Goal: Task Accomplishment & Management: Use online tool/utility

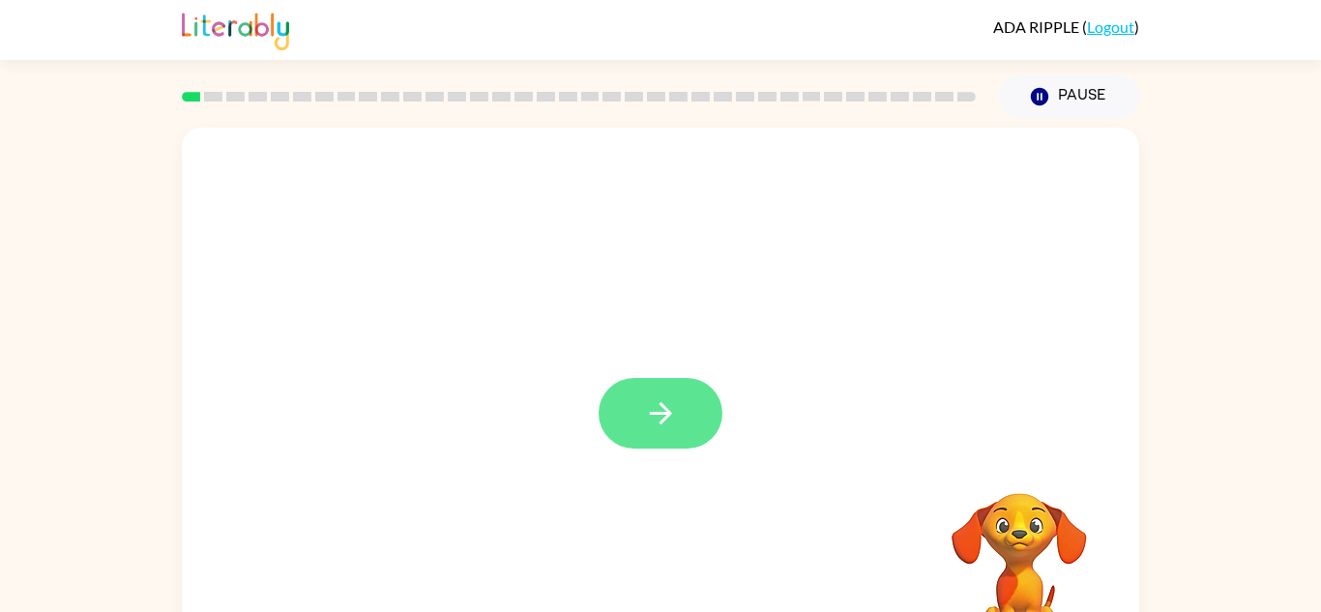
click at [678, 437] on button "button" at bounding box center [660, 413] width 124 height 71
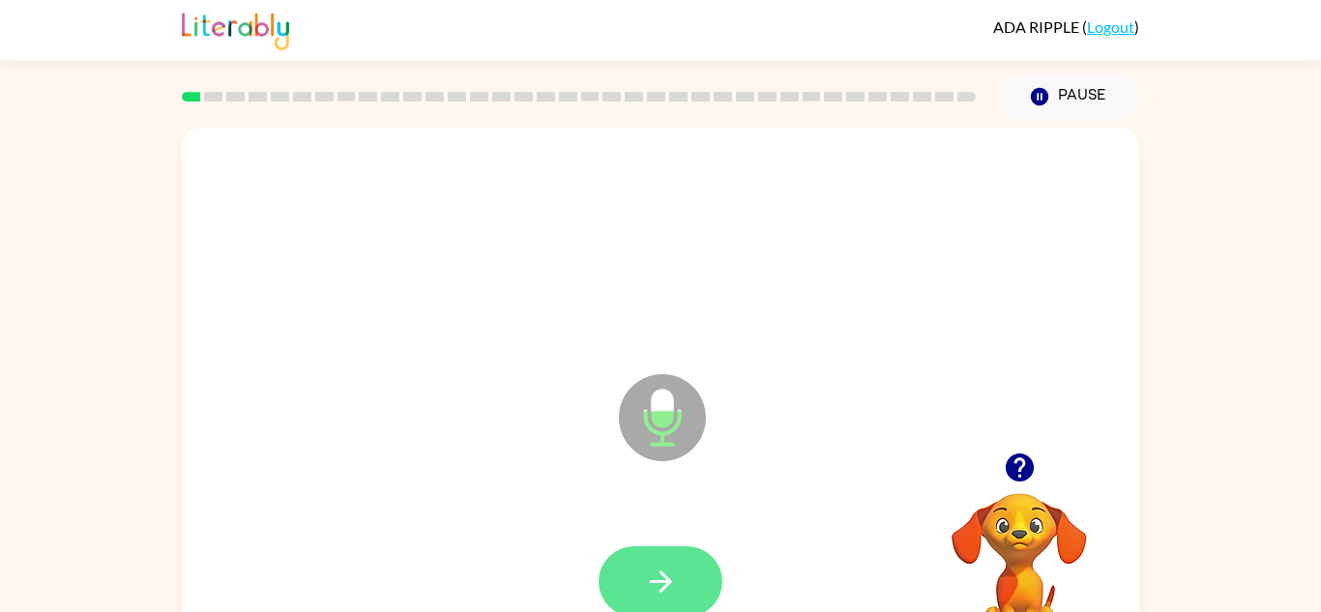
click at [702, 578] on button "button" at bounding box center [660, 581] width 124 height 71
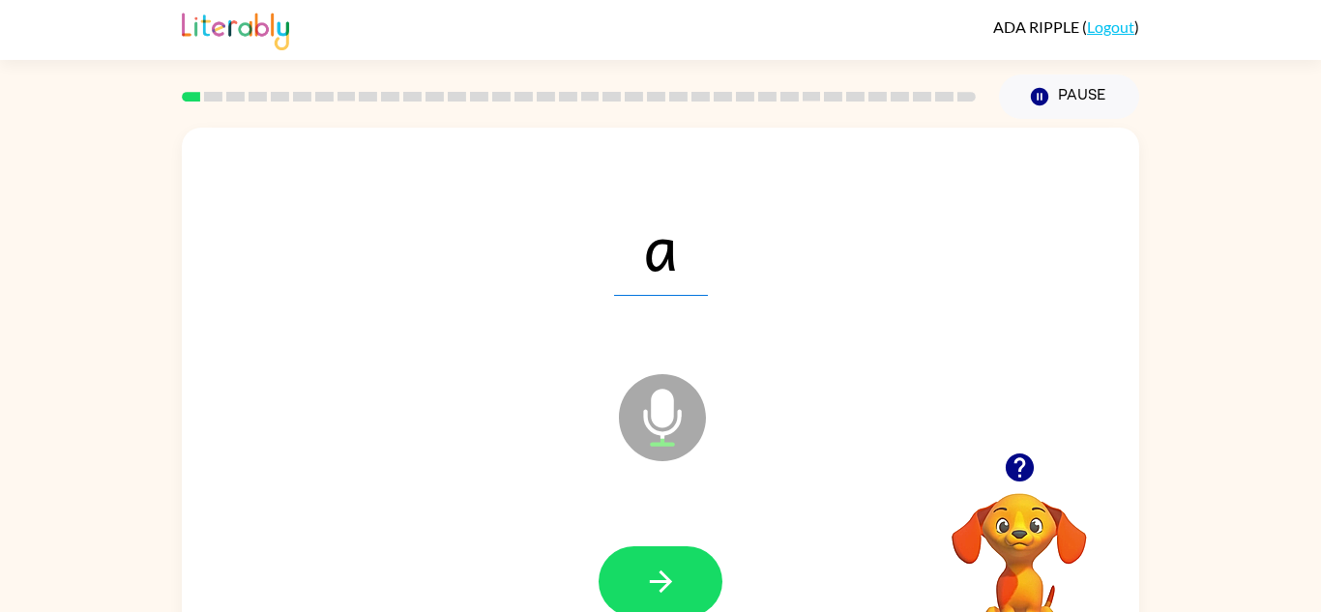
click at [692, 512] on icon "Microphone The Microphone is here when it is your turn to talk" at bounding box center [759, 441] width 290 height 145
click at [678, 574] on button "button" at bounding box center [660, 581] width 124 height 71
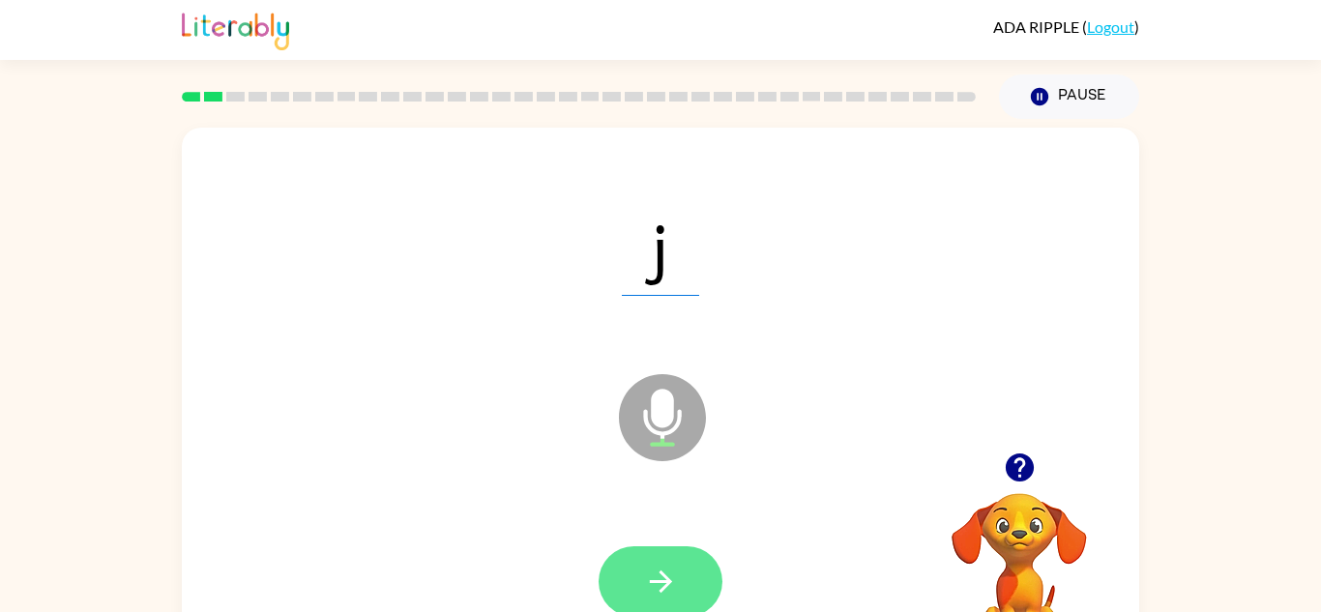
click at [666, 573] on icon "button" at bounding box center [661, 582] width 34 height 34
click at [645, 593] on icon "button" at bounding box center [661, 582] width 34 height 34
click at [638, 587] on button "button" at bounding box center [660, 581] width 124 height 71
click at [672, 568] on icon "button" at bounding box center [661, 582] width 34 height 34
click at [652, 576] on icon "button" at bounding box center [661, 582] width 34 height 34
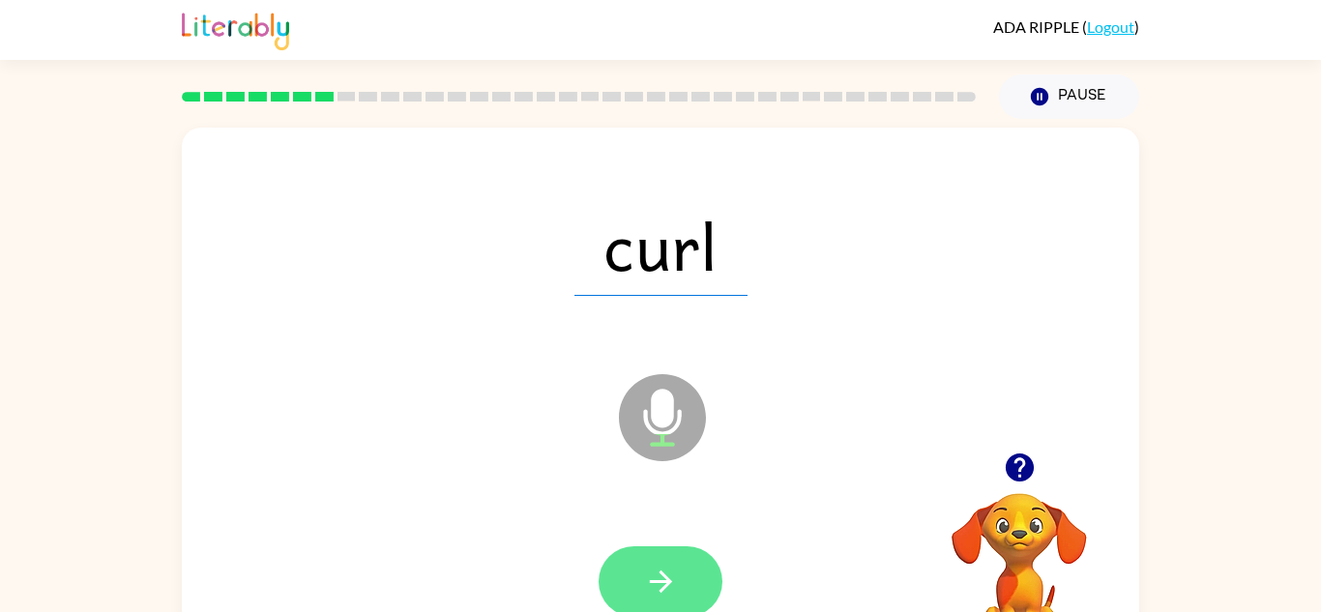
click at [682, 568] on button "button" at bounding box center [660, 581] width 124 height 71
click at [656, 572] on icon "button" at bounding box center [661, 582] width 34 height 34
click at [645, 587] on icon "button" at bounding box center [661, 582] width 34 height 34
click at [685, 571] on button "button" at bounding box center [660, 581] width 124 height 71
click at [649, 565] on icon "button" at bounding box center [661, 582] width 34 height 34
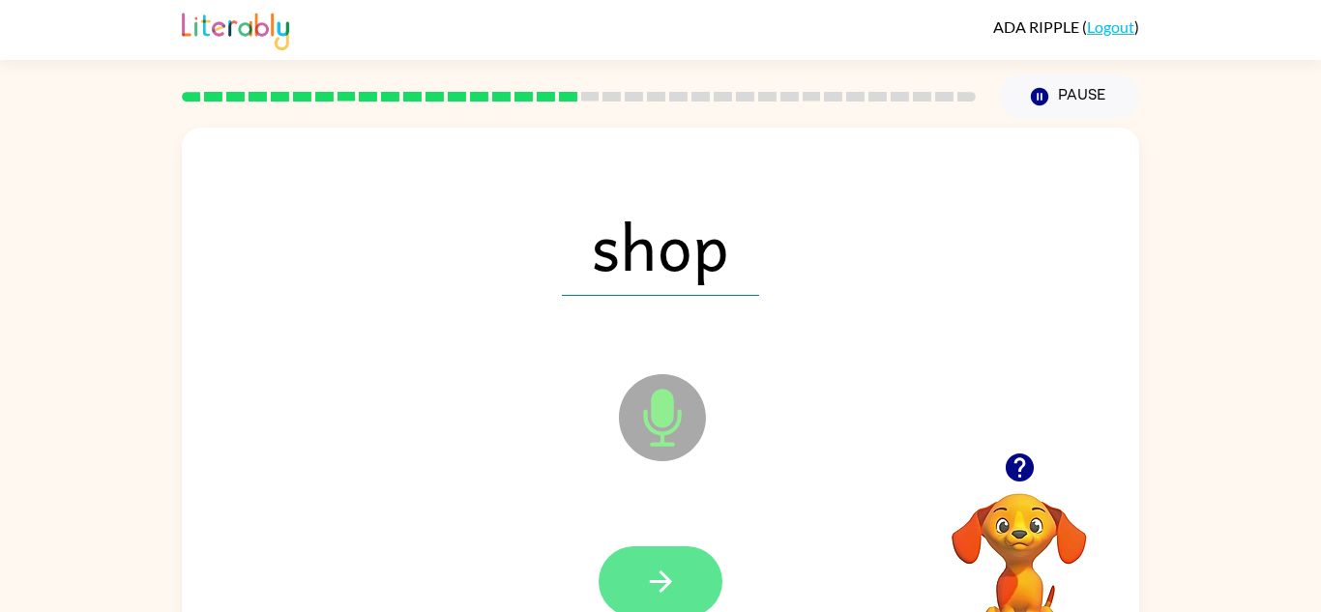
click at [653, 577] on icon "button" at bounding box center [661, 582] width 34 height 34
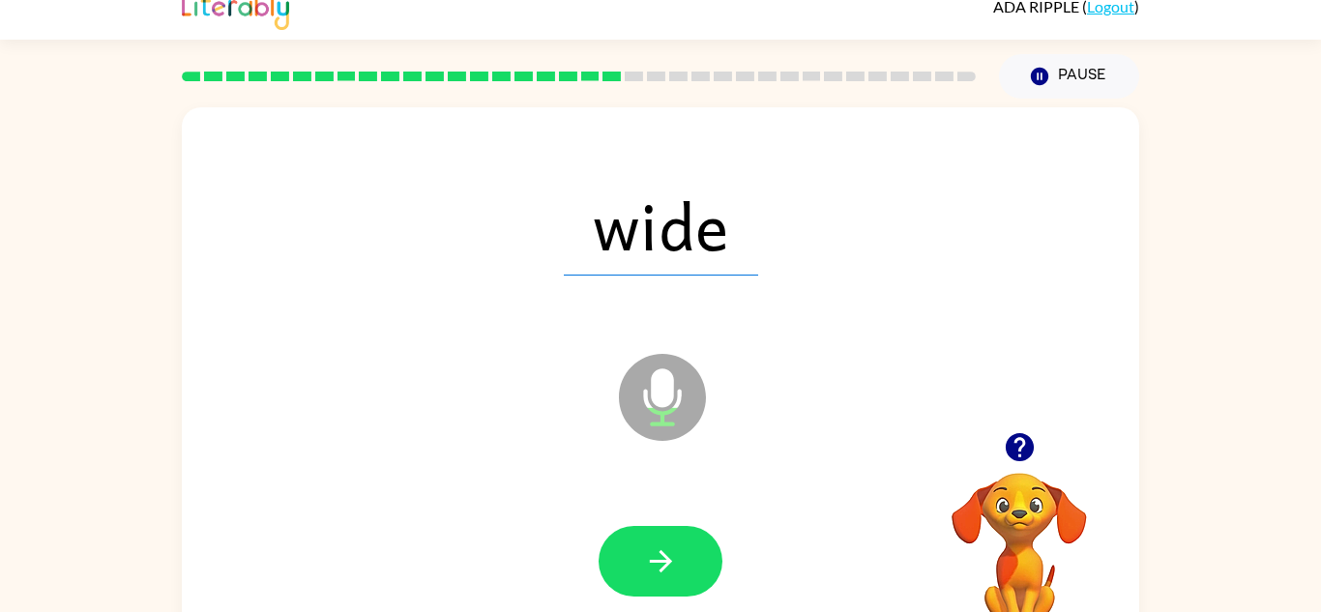
scroll to position [21, 0]
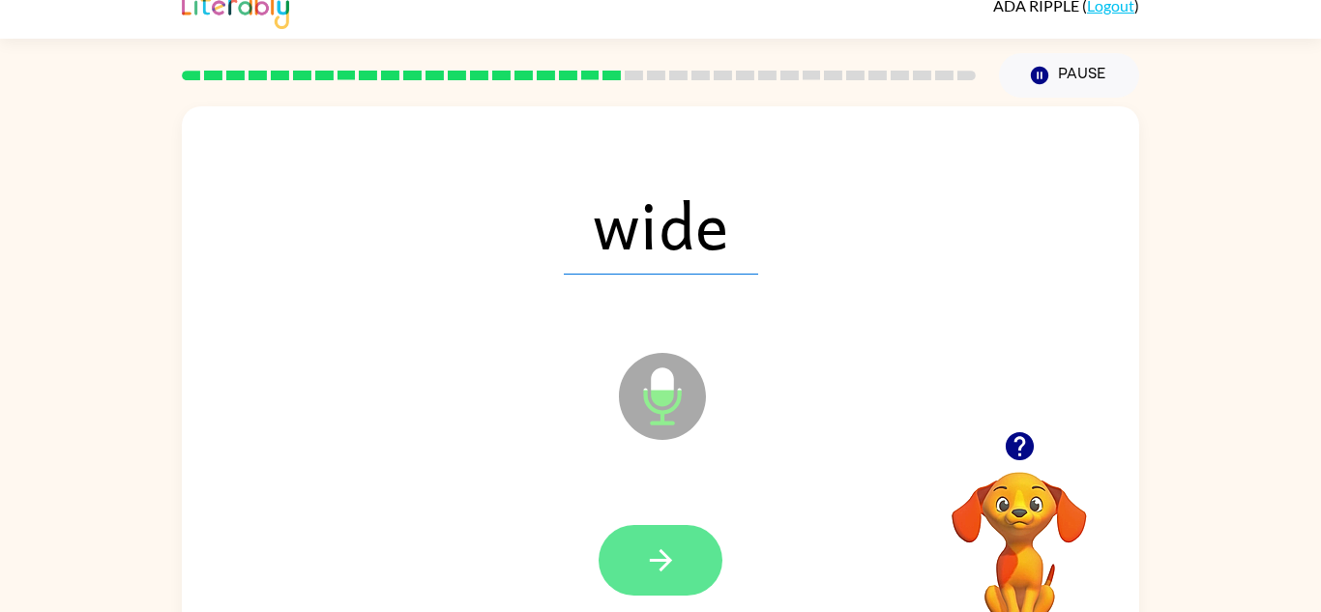
click at [665, 534] on button "button" at bounding box center [660, 560] width 124 height 71
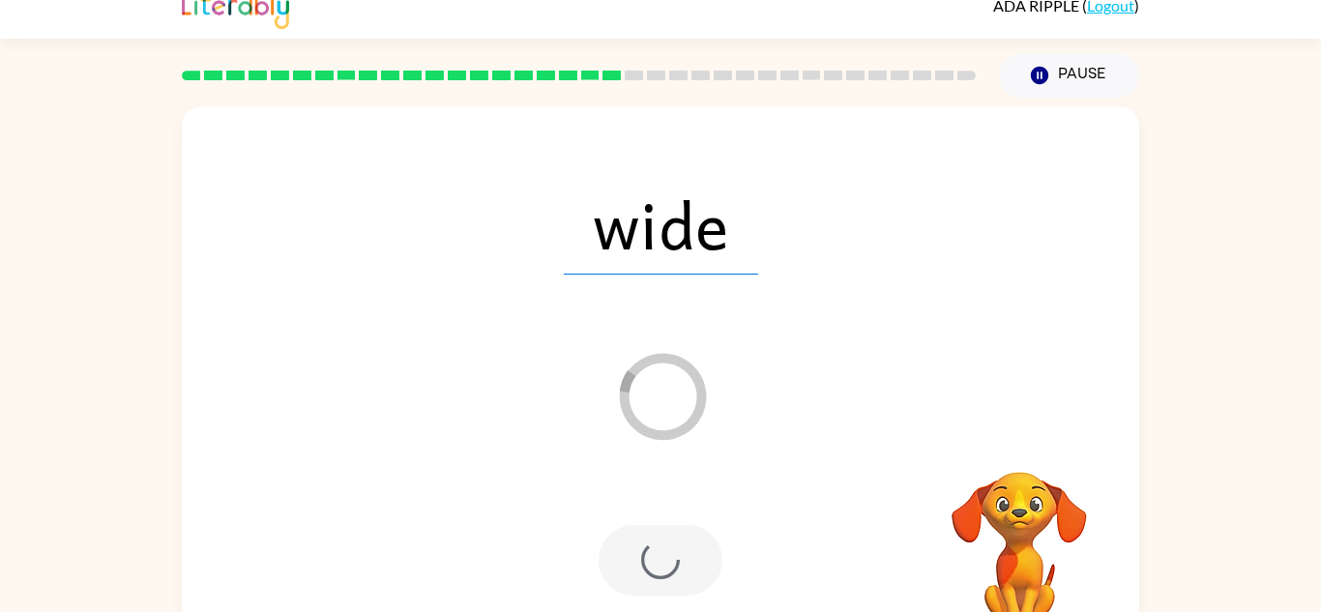
click at [658, 534] on div at bounding box center [660, 560] width 124 height 71
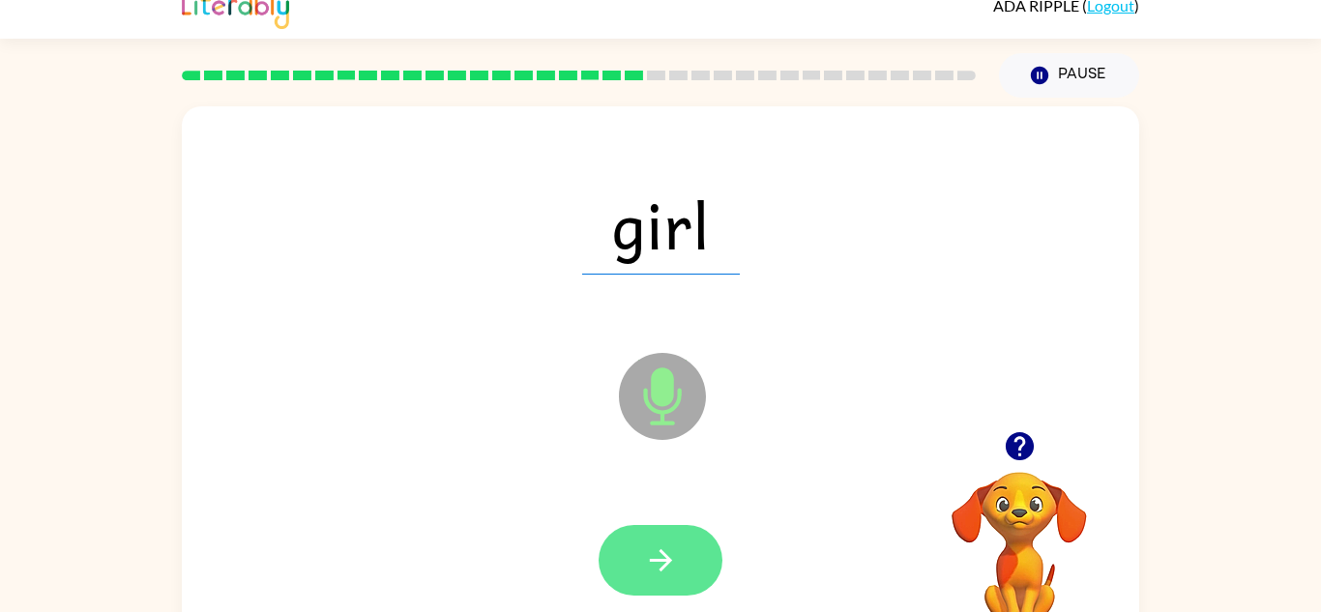
click at [686, 546] on button "button" at bounding box center [660, 560] width 124 height 71
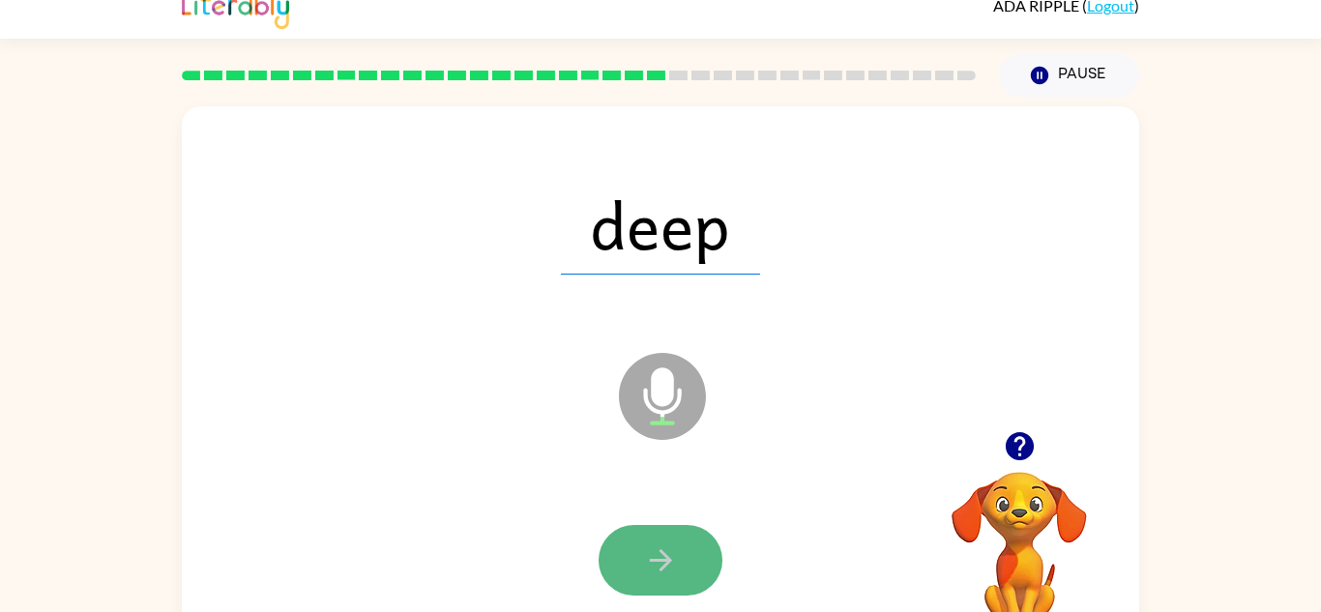
click at [678, 542] on button "button" at bounding box center [660, 560] width 124 height 71
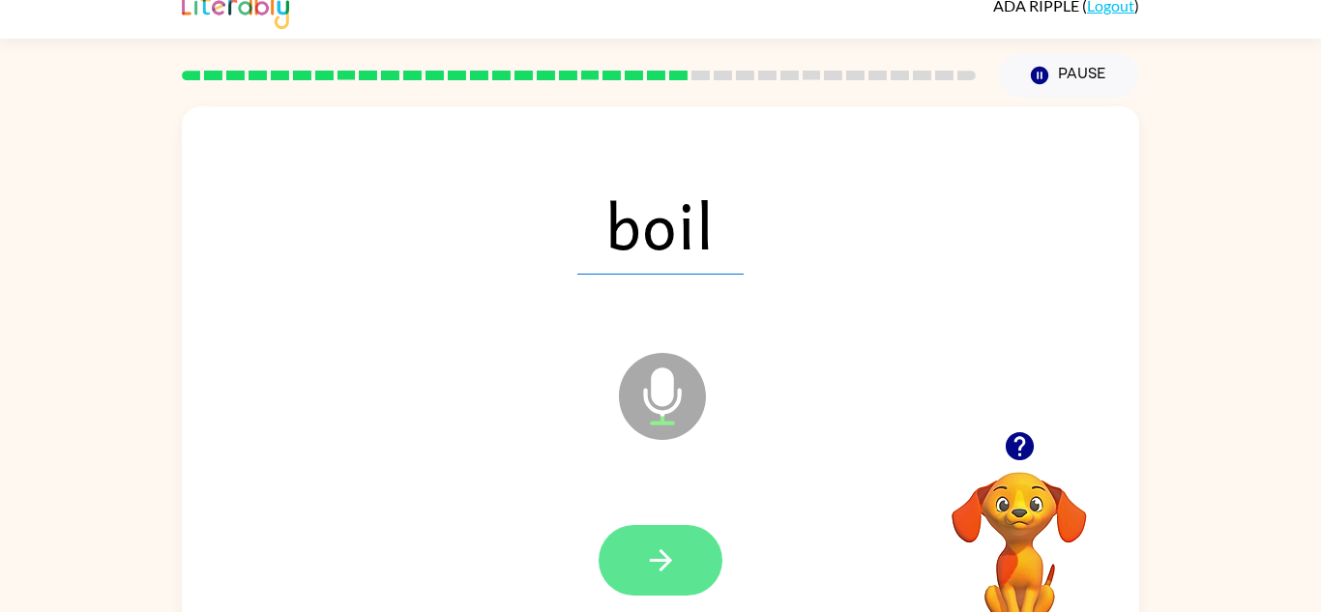
click at [667, 538] on button "button" at bounding box center [660, 560] width 124 height 71
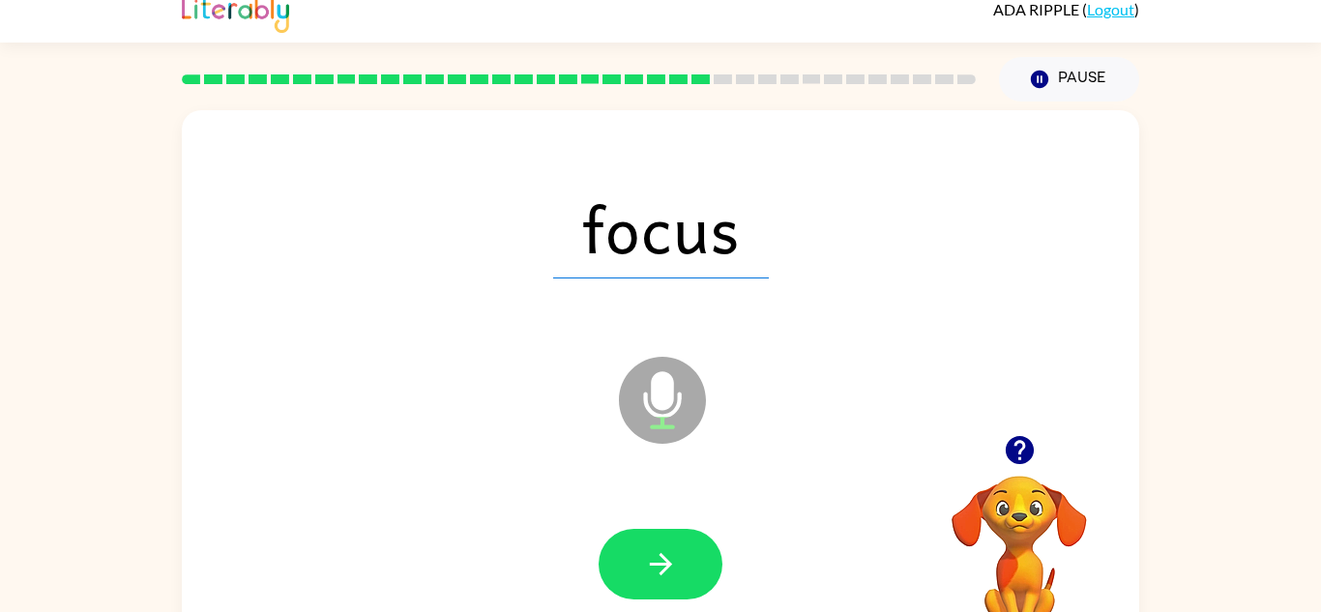
scroll to position [8, 0]
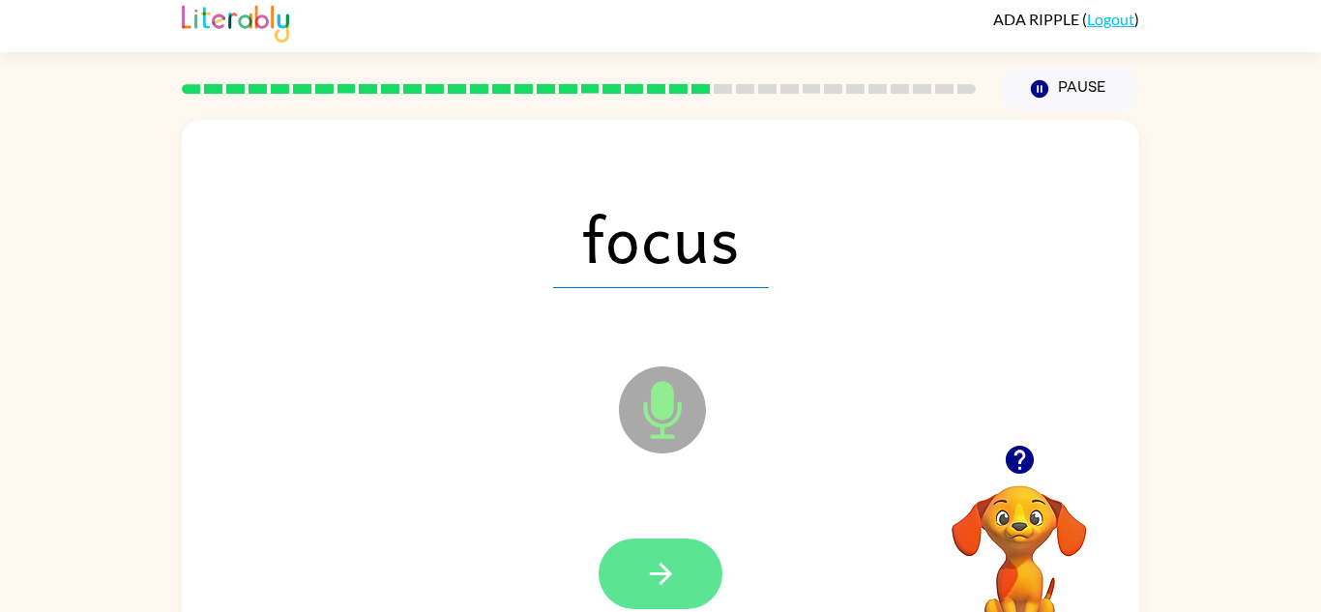
click at [677, 587] on icon "button" at bounding box center [661, 574] width 34 height 34
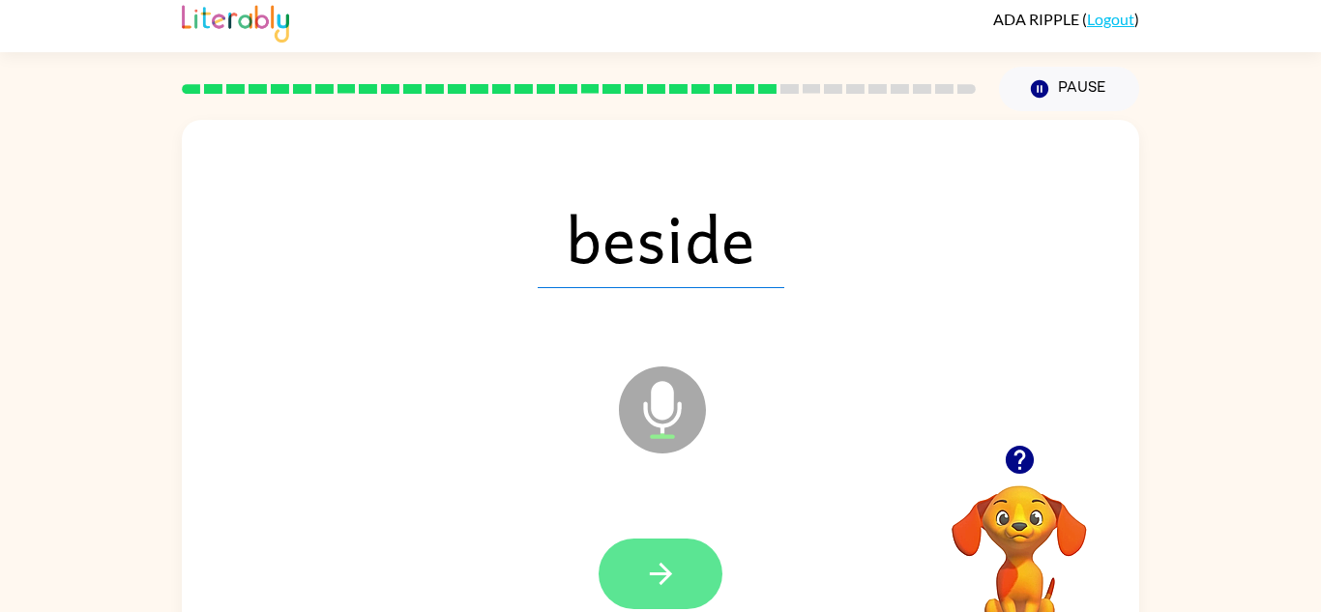
click at [679, 566] on button "button" at bounding box center [660, 574] width 124 height 71
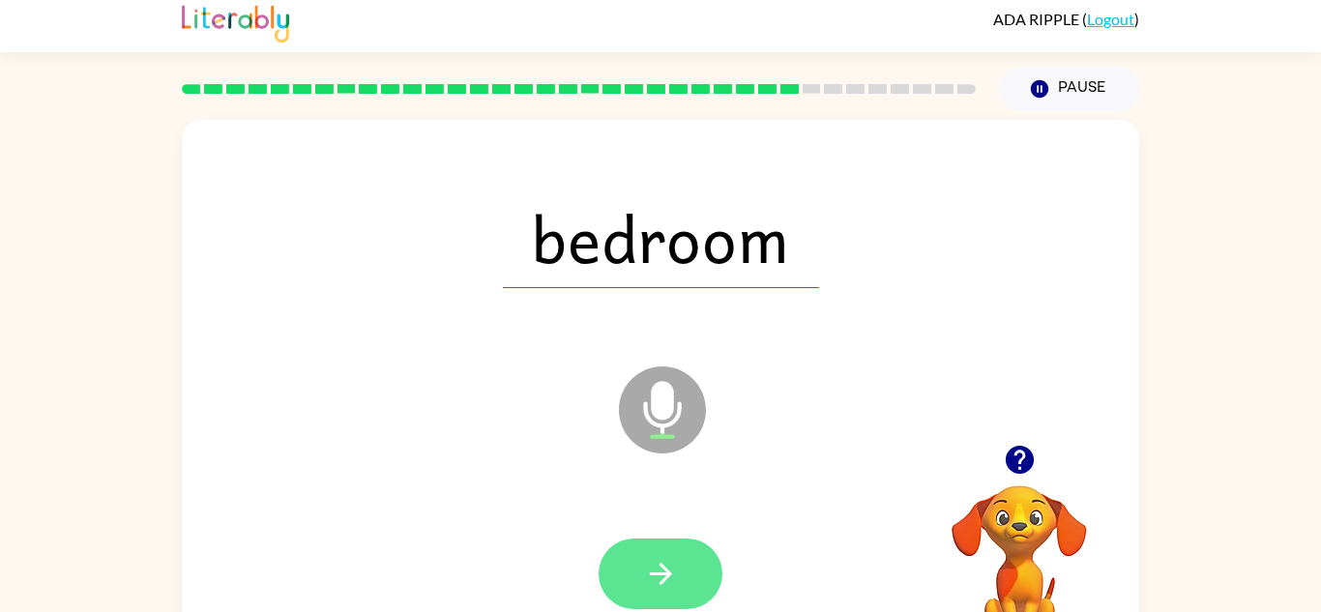
click at [598, 580] on button "button" at bounding box center [660, 574] width 124 height 71
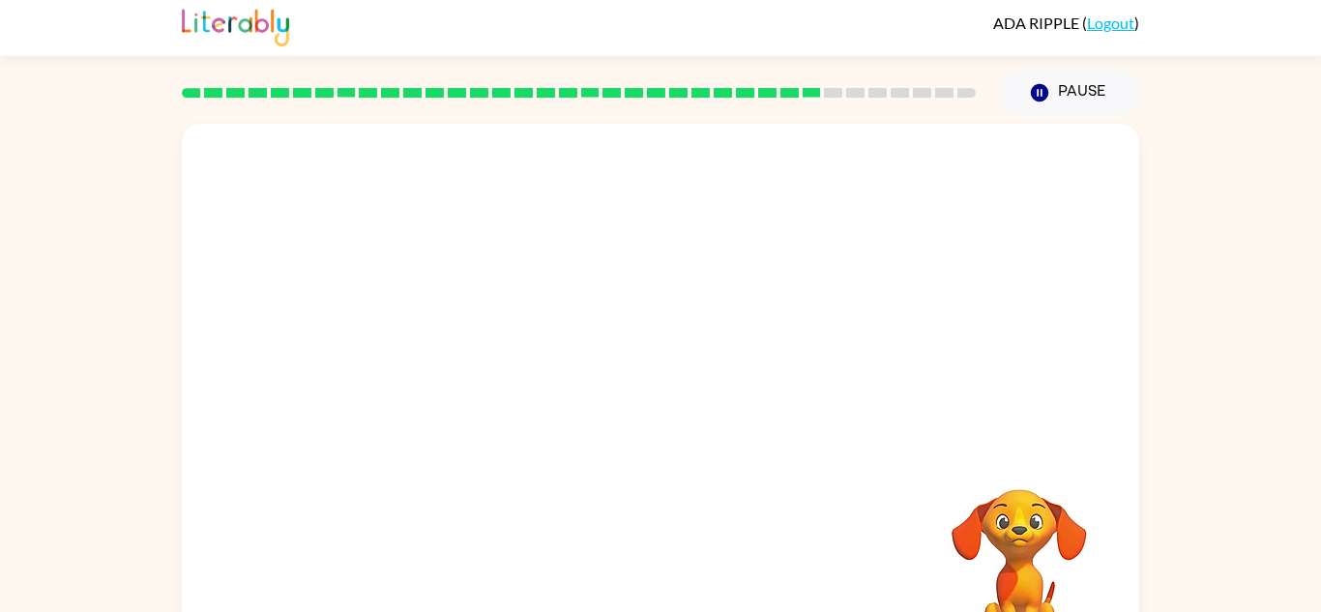
scroll to position [0, 0]
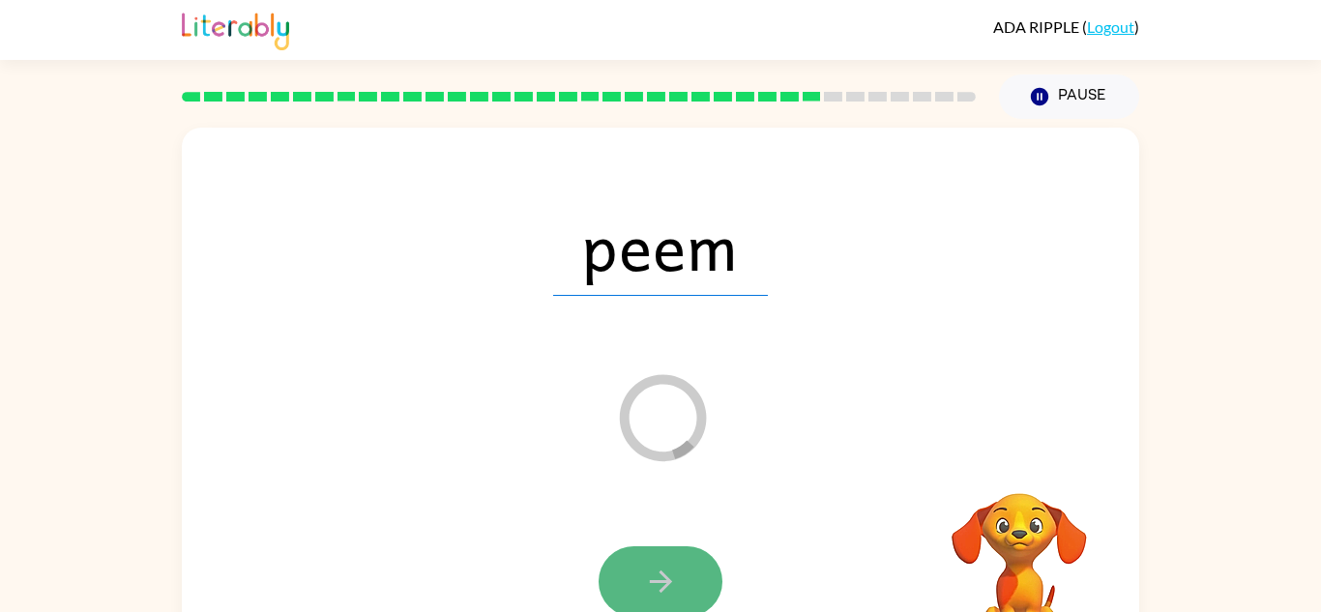
click at [682, 578] on button "button" at bounding box center [660, 581] width 124 height 71
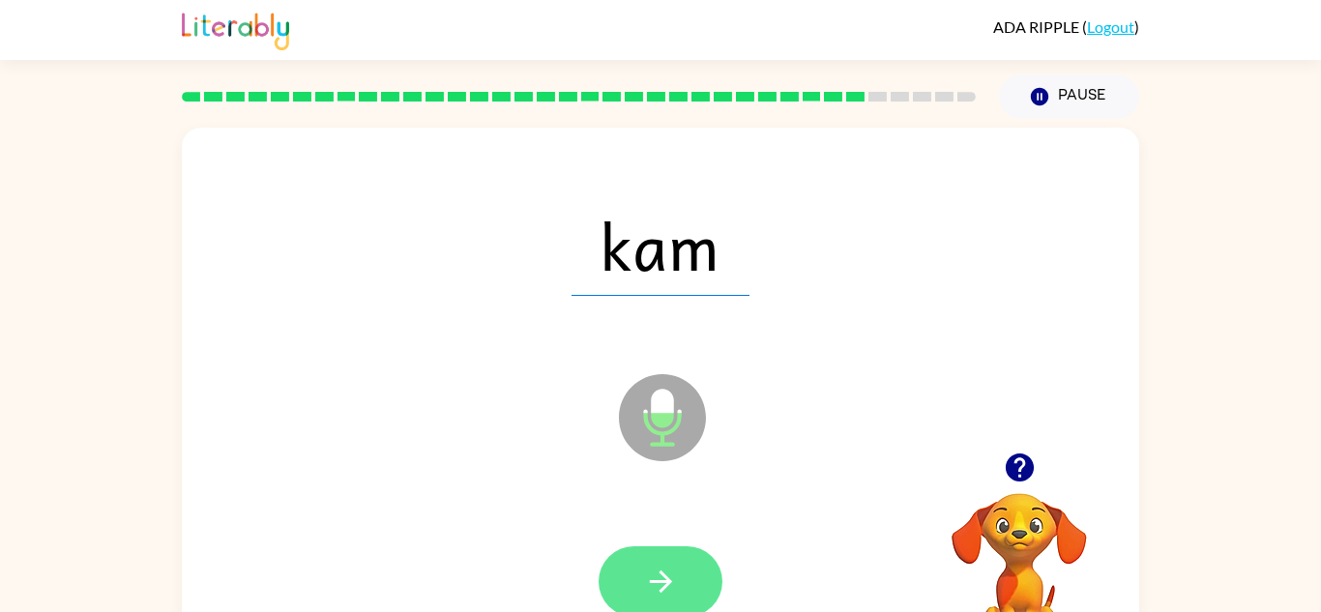
click at [663, 561] on button "button" at bounding box center [660, 581] width 124 height 71
click at [671, 567] on icon "button" at bounding box center [661, 582] width 34 height 34
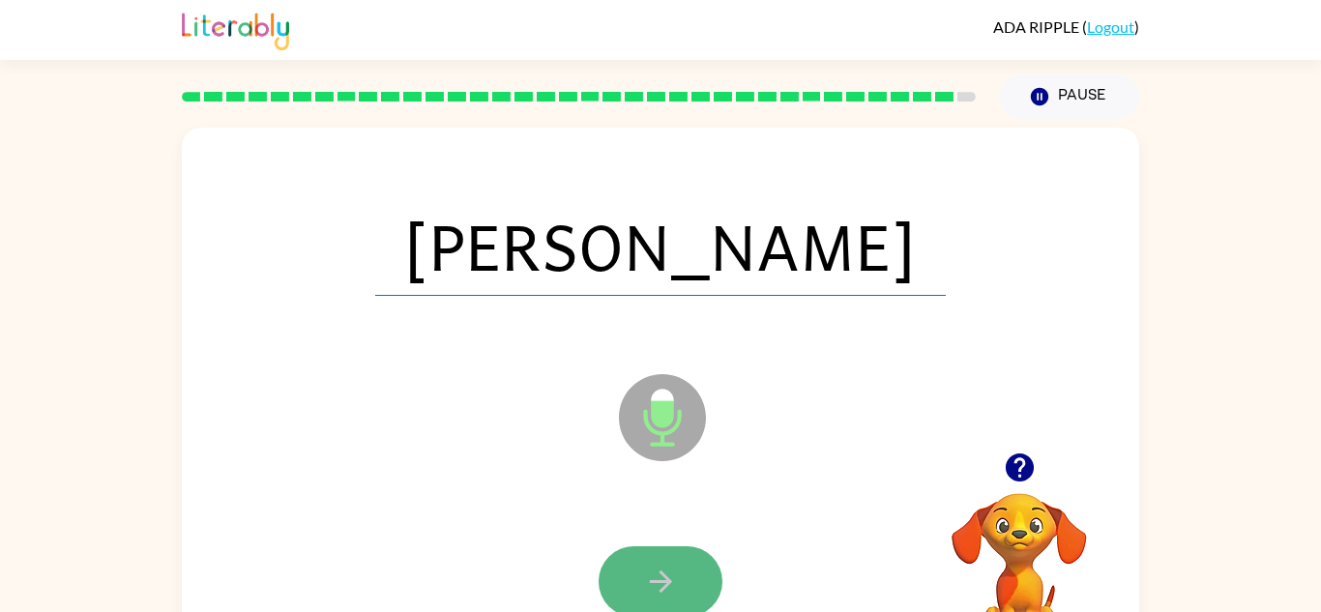
click at [670, 574] on icon "button" at bounding box center [661, 582] width 34 height 34
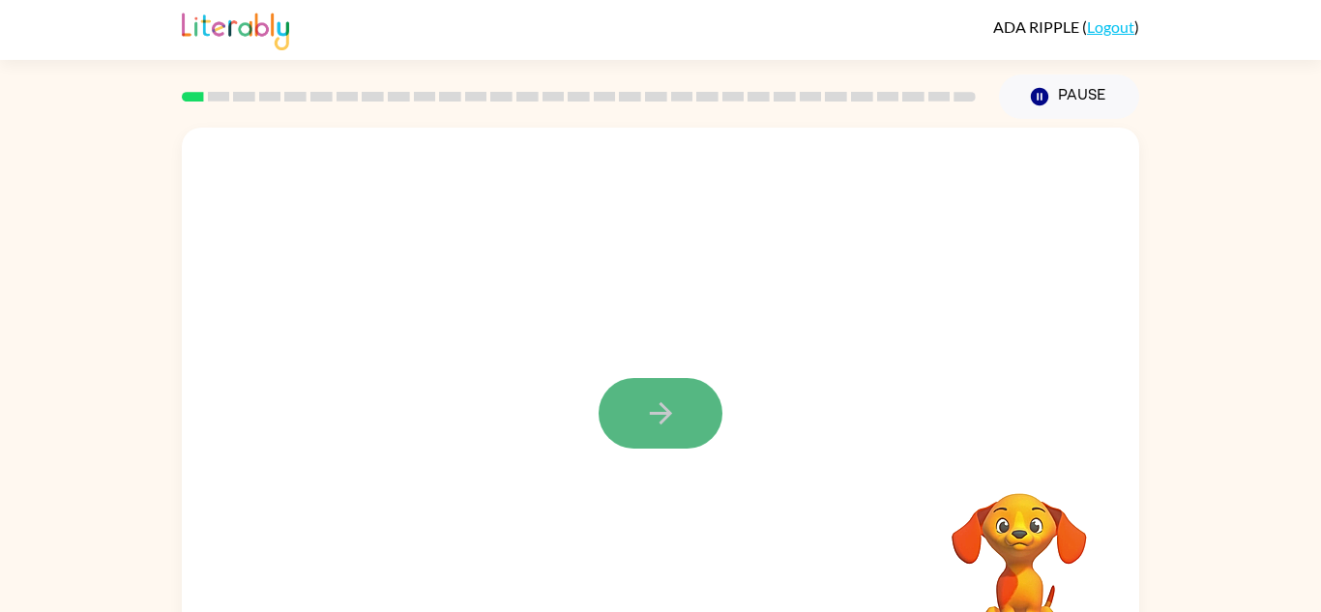
click at [672, 412] on icon "button" at bounding box center [661, 413] width 34 height 34
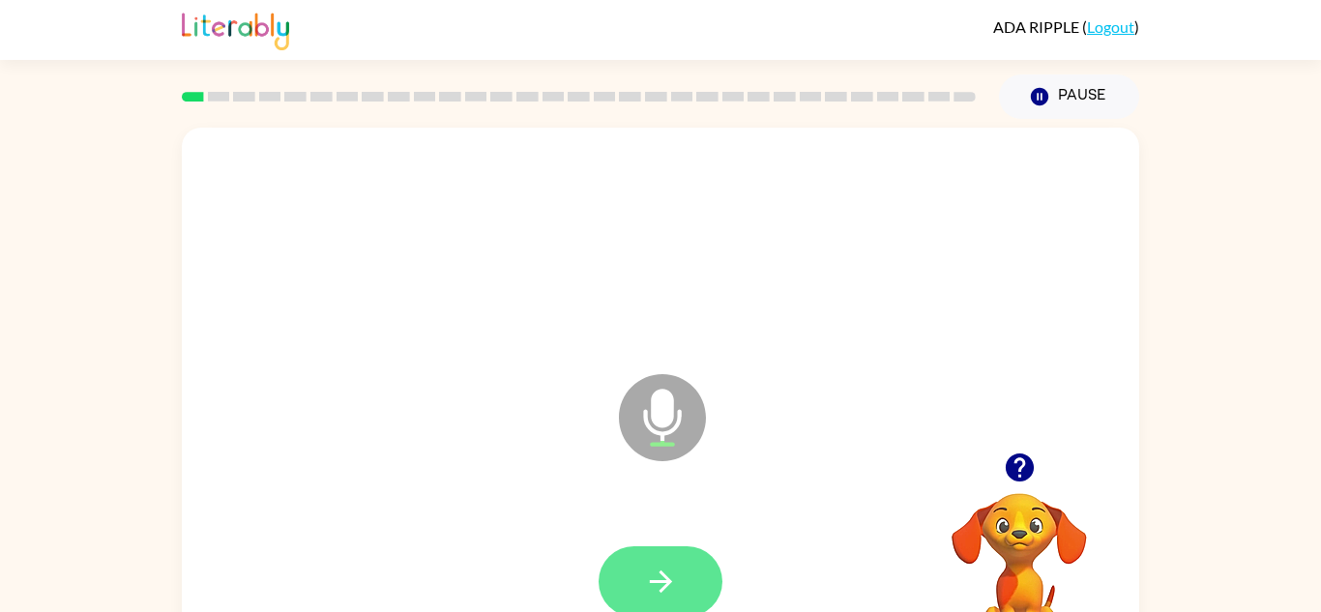
click at [680, 560] on button "button" at bounding box center [660, 581] width 124 height 71
click at [668, 577] on icon "button" at bounding box center [661, 582] width 34 height 34
click at [678, 584] on button "button" at bounding box center [660, 581] width 124 height 71
click at [677, 585] on button "button" at bounding box center [660, 581] width 124 height 71
click at [677, 584] on button "button" at bounding box center [660, 581] width 124 height 71
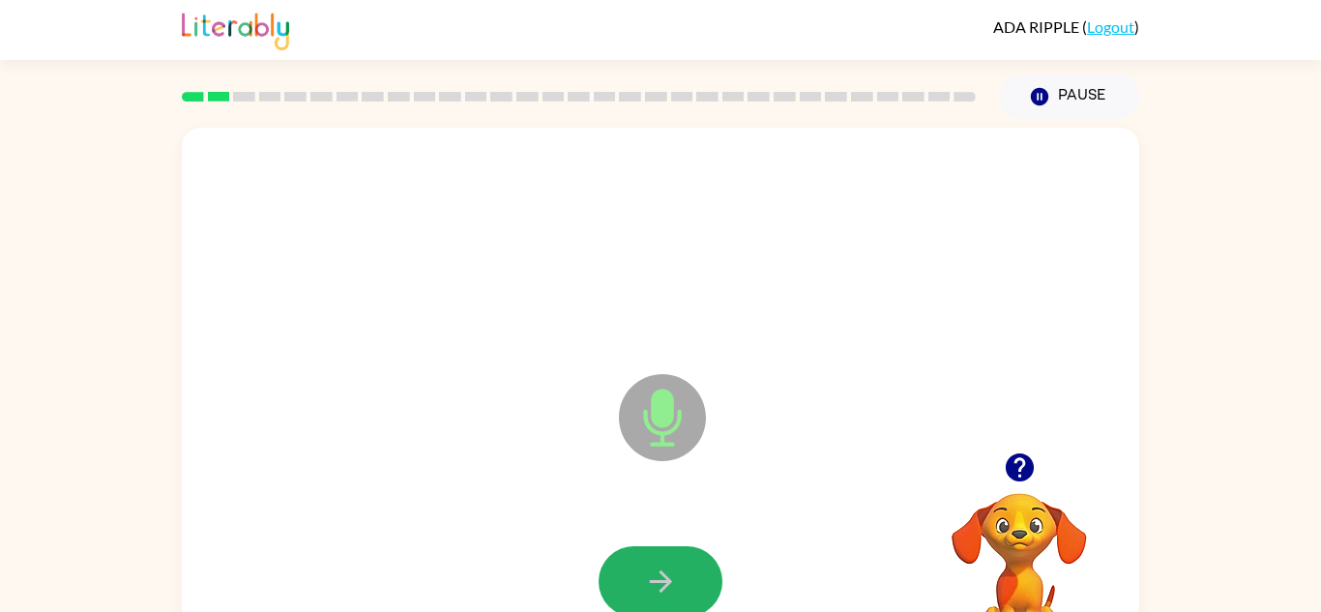
click at [677, 584] on button "button" at bounding box center [660, 581] width 124 height 71
click at [677, 585] on button "button" at bounding box center [660, 581] width 124 height 71
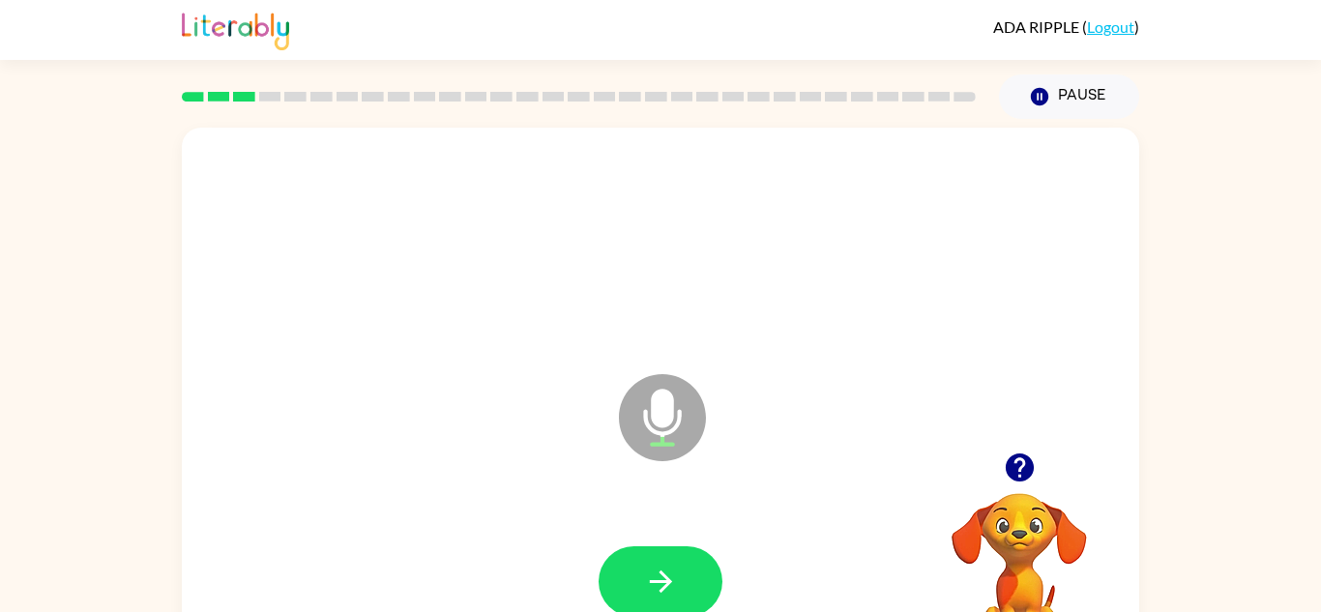
click at [677, 585] on button "button" at bounding box center [660, 581] width 124 height 71
click at [678, 593] on button "button" at bounding box center [660, 581] width 124 height 71
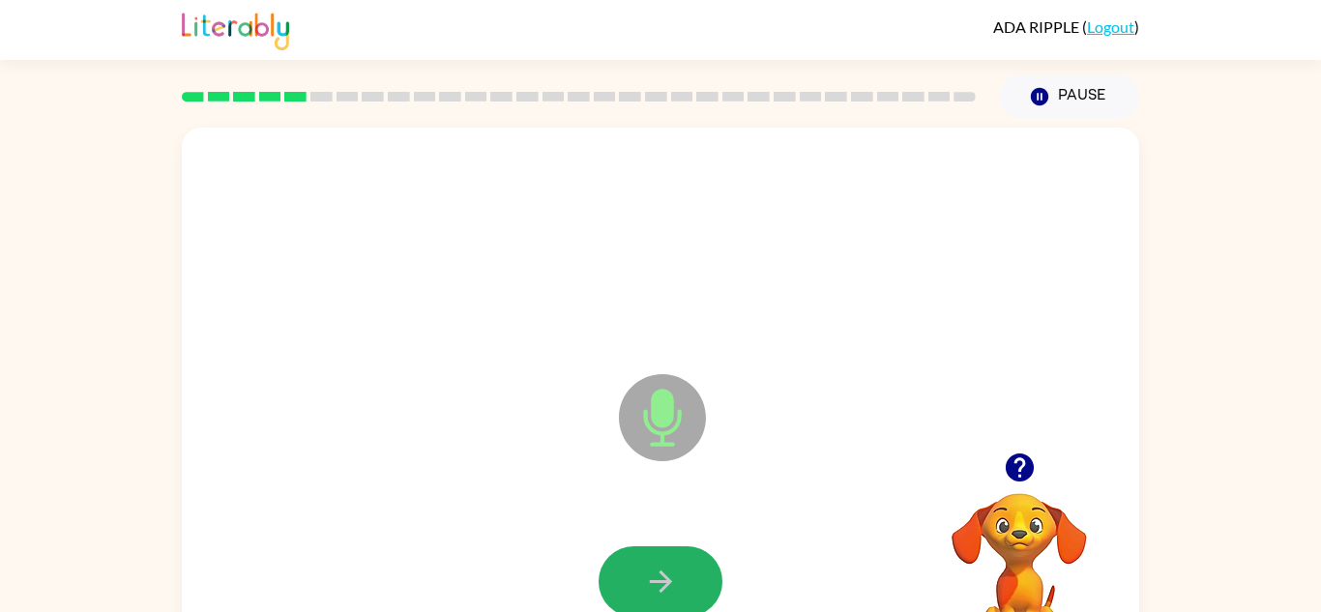
click at [678, 593] on button "button" at bounding box center [660, 581] width 124 height 71
click at [679, 597] on button "button" at bounding box center [660, 581] width 124 height 71
click at [679, 552] on button "button" at bounding box center [660, 581] width 124 height 71
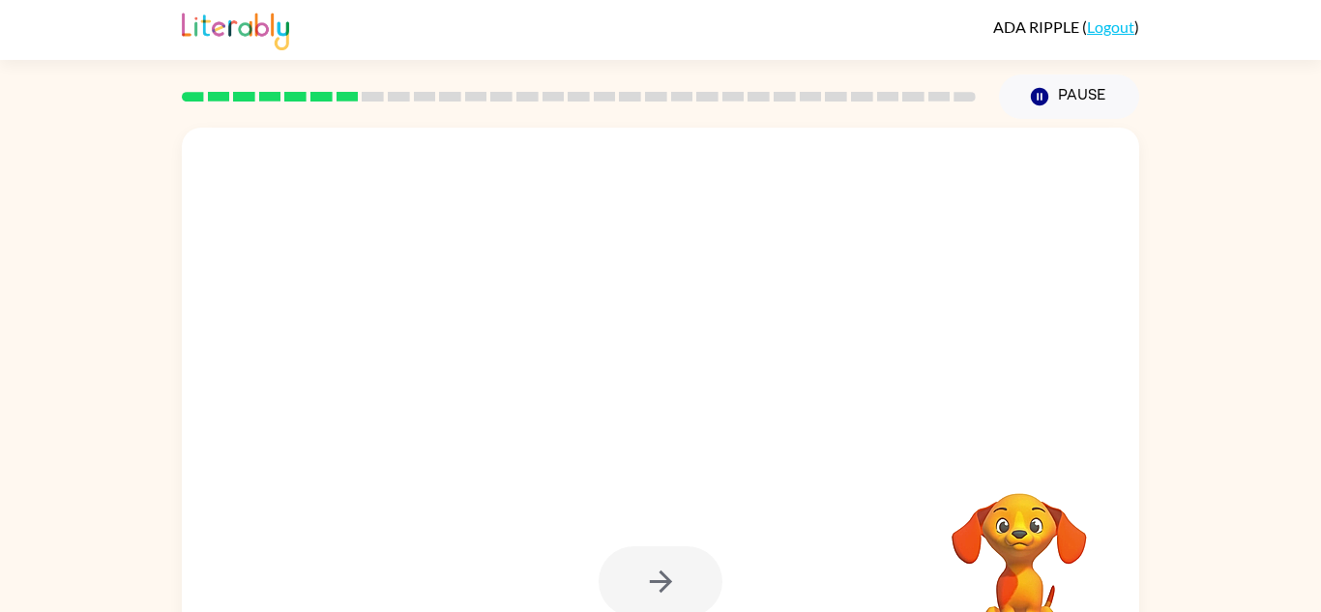
click at [677, 580] on div at bounding box center [660, 581] width 124 height 71
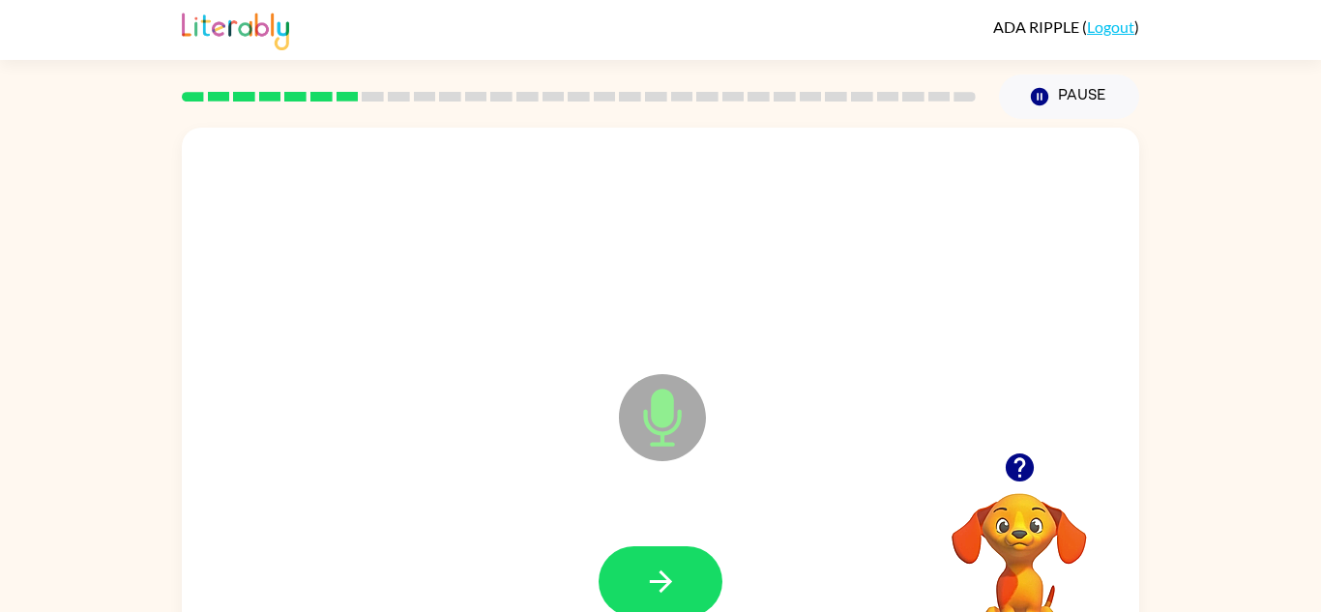
click at [677, 580] on icon "button" at bounding box center [661, 582] width 34 height 34
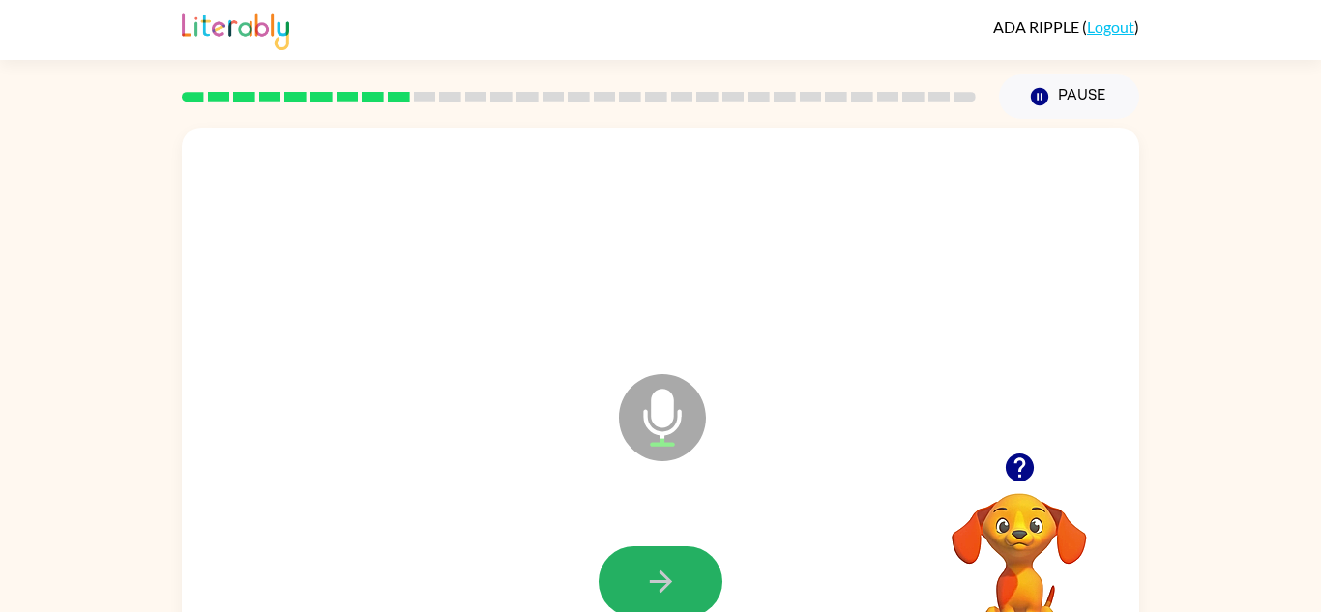
click at [677, 580] on icon "button" at bounding box center [661, 582] width 34 height 34
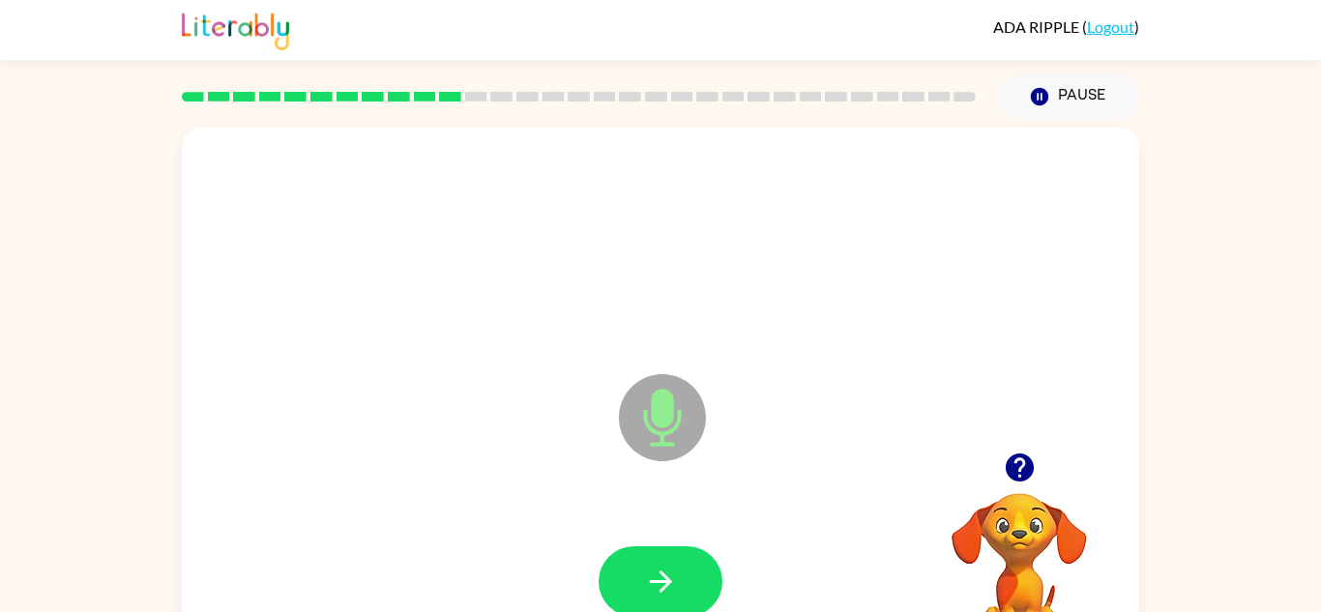
click at [677, 580] on icon "button" at bounding box center [661, 582] width 34 height 34
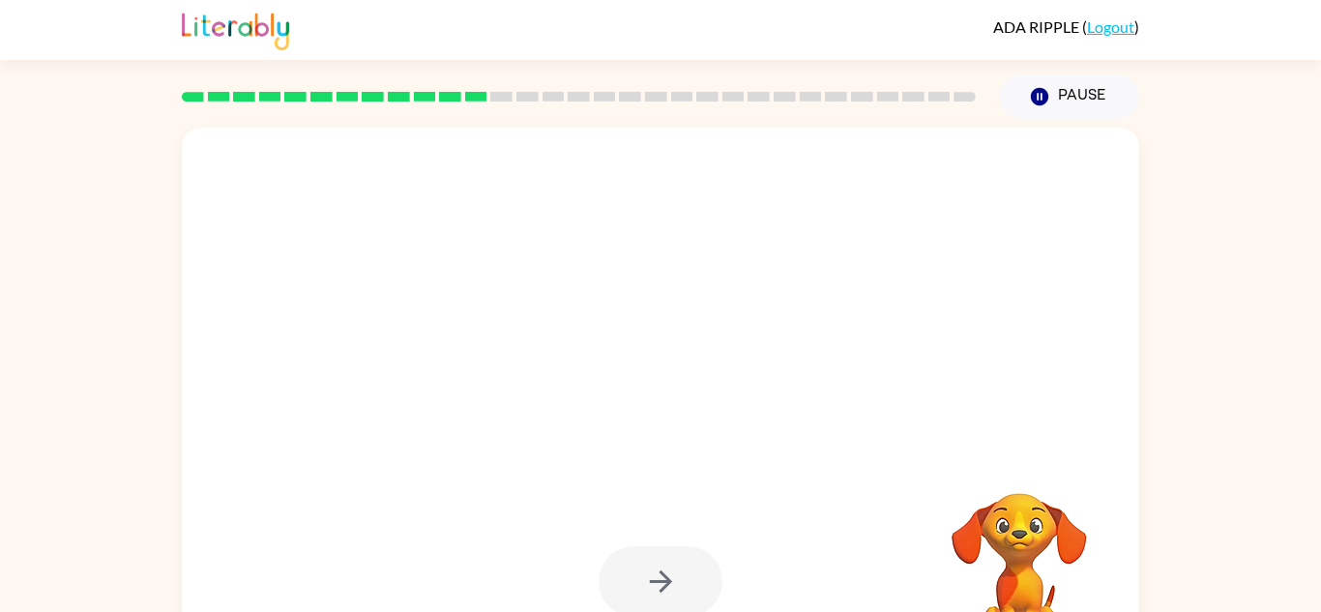
click at [677, 580] on div at bounding box center [660, 581] width 124 height 71
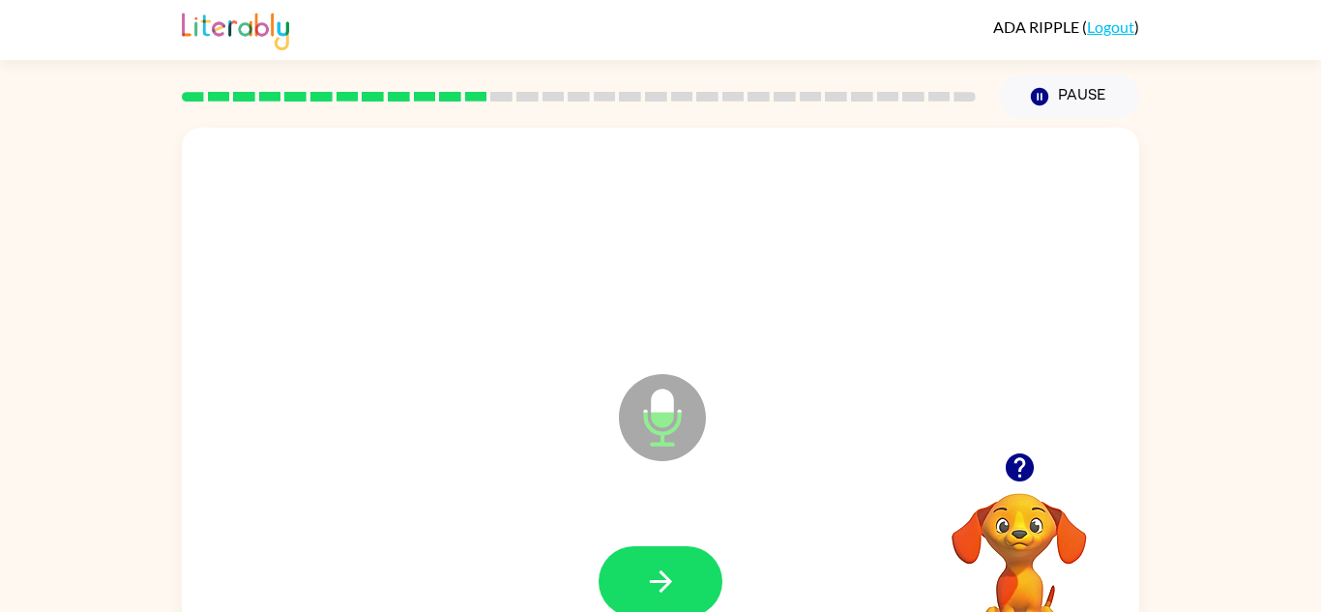
click at [677, 580] on button "button" at bounding box center [660, 581] width 124 height 71
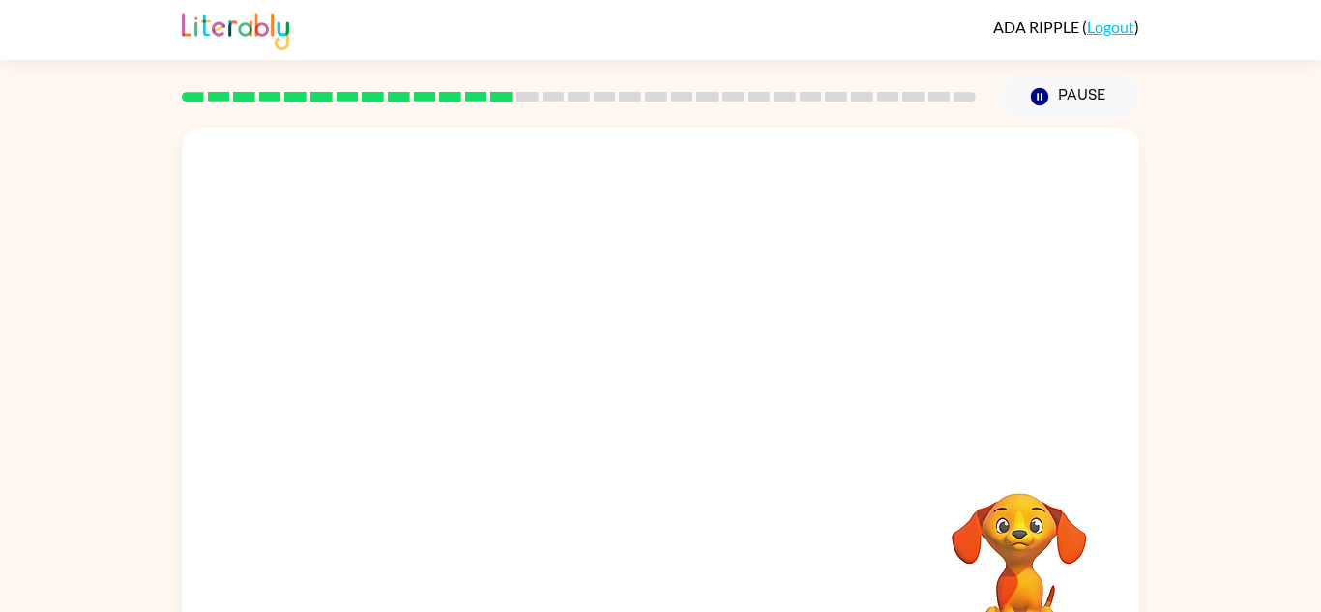
click at [677, 580] on div at bounding box center [660, 582] width 918 height 159
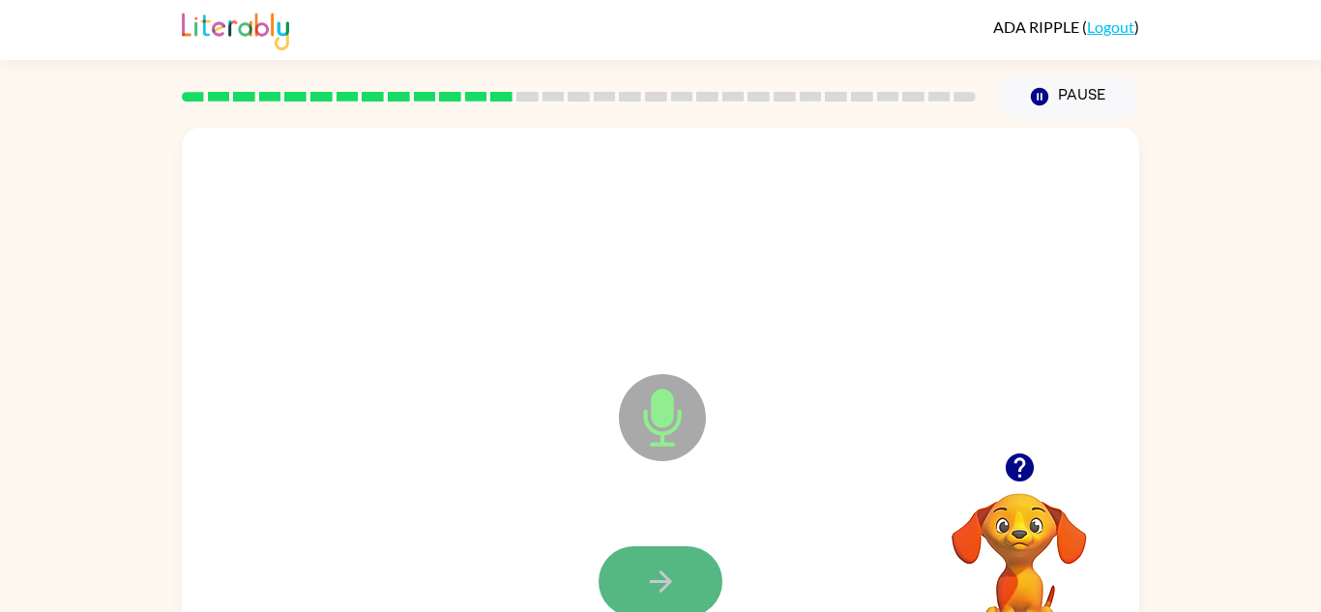
click at [676, 579] on icon "button" at bounding box center [661, 582] width 34 height 34
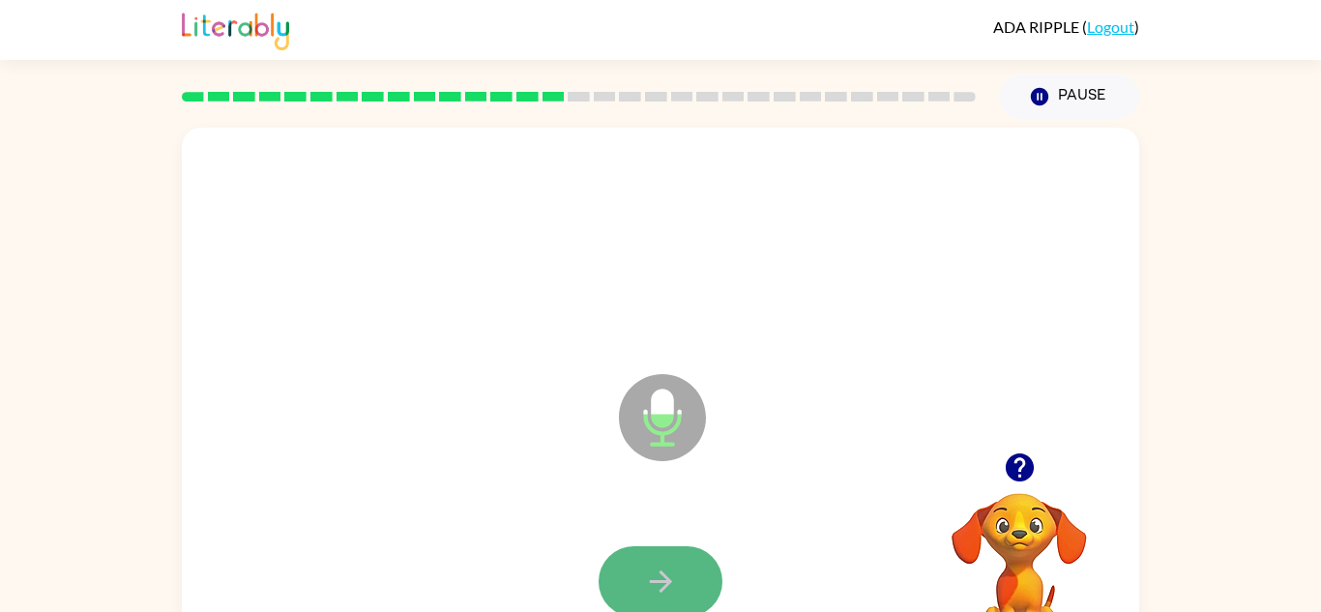
click at [676, 583] on icon "button" at bounding box center [661, 582] width 34 height 34
click at [679, 588] on button "button" at bounding box center [660, 581] width 124 height 71
click at [676, 588] on icon "button" at bounding box center [661, 582] width 34 height 34
click at [674, 581] on icon "button" at bounding box center [661, 582] width 34 height 34
click at [675, 583] on icon "button" at bounding box center [661, 582] width 34 height 34
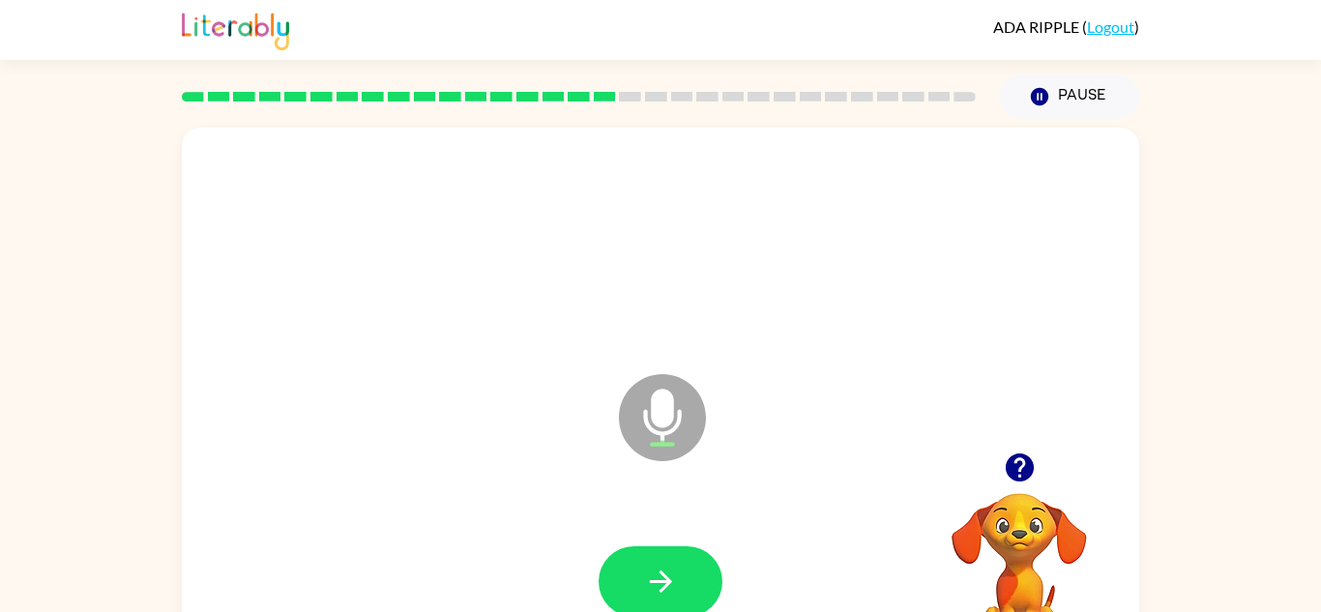
click at [675, 583] on icon "button" at bounding box center [661, 582] width 34 height 34
click at [675, 585] on icon "button" at bounding box center [661, 582] width 34 height 34
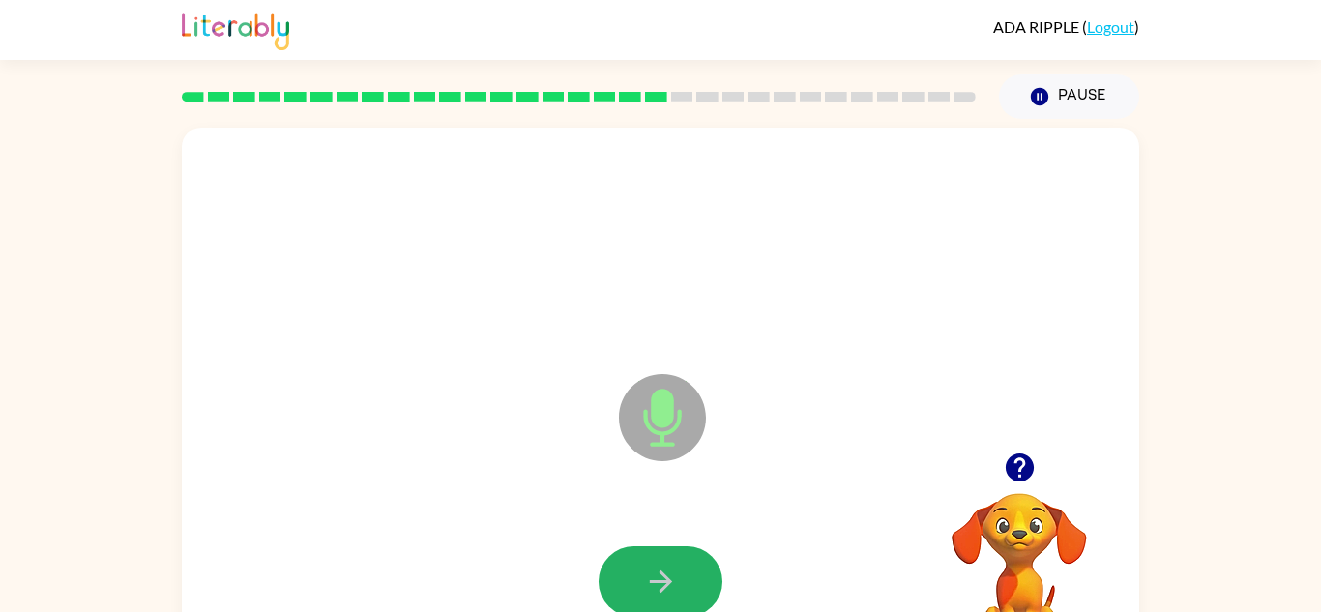
click at [675, 585] on icon "button" at bounding box center [661, 582] width 34 height 34
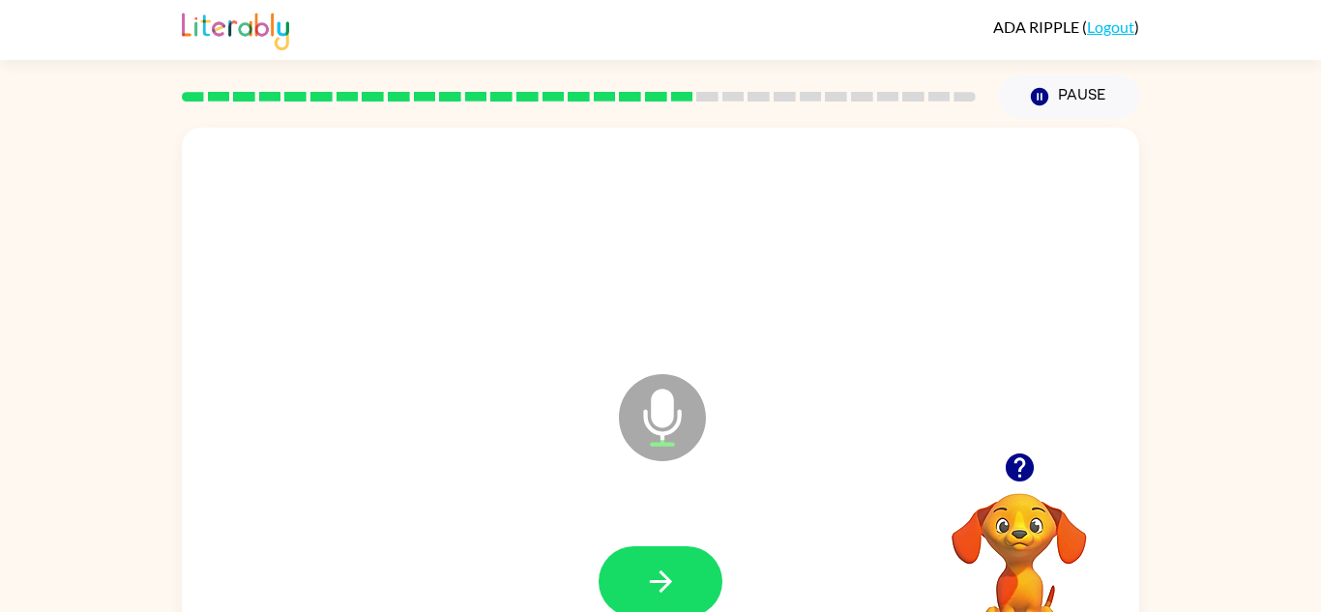
click at [656, 514] on div at bounding box center [660, 582] width 918 height 159
click at [645, 590] on icon "button" at bounding box center [661, 582] width 34 height 34
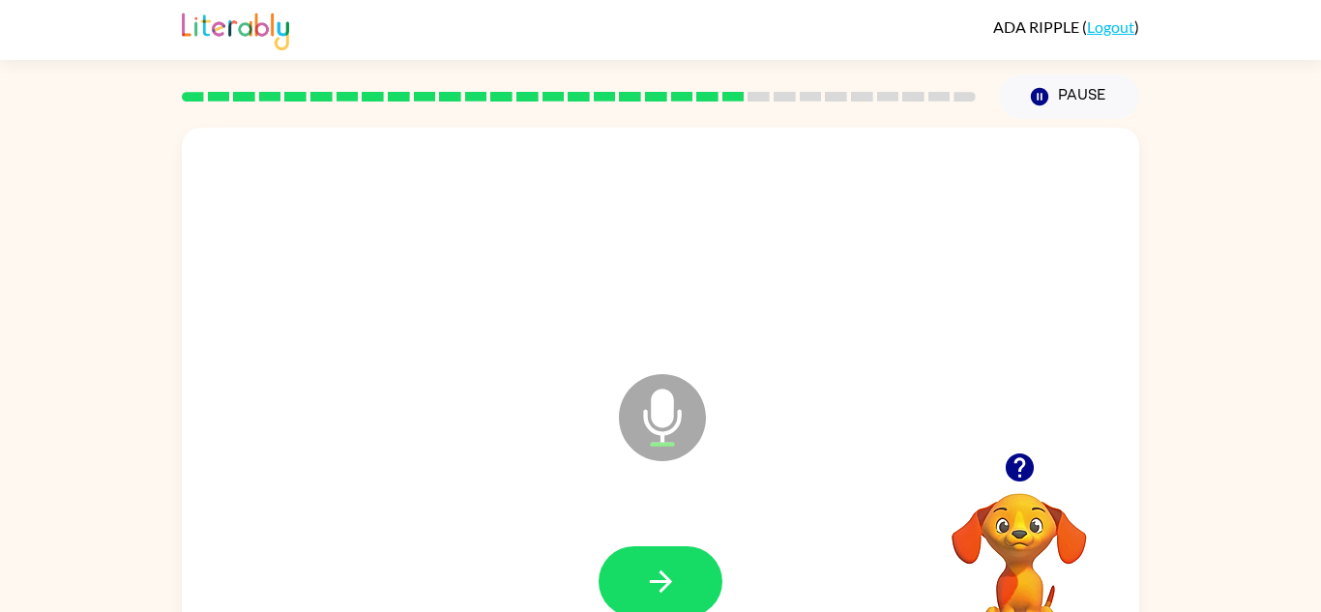
click at [645, 590] on icon "button" at bounding box center [661, 582] width 34 height 34
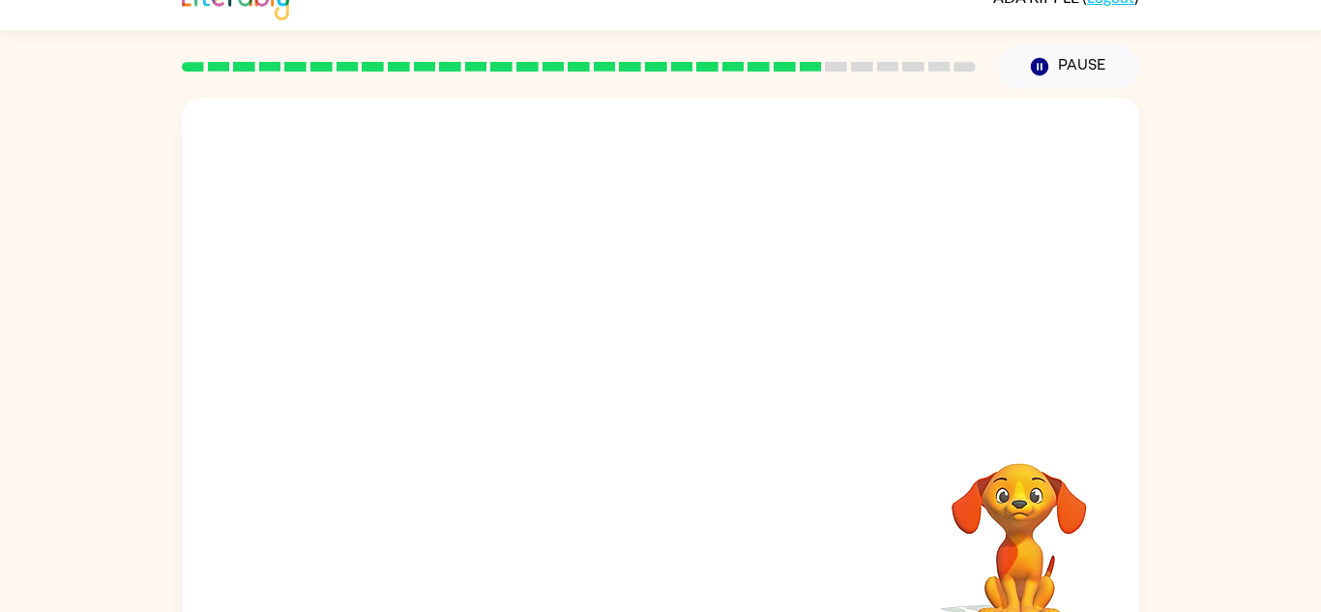
scroll to position [68, 0]
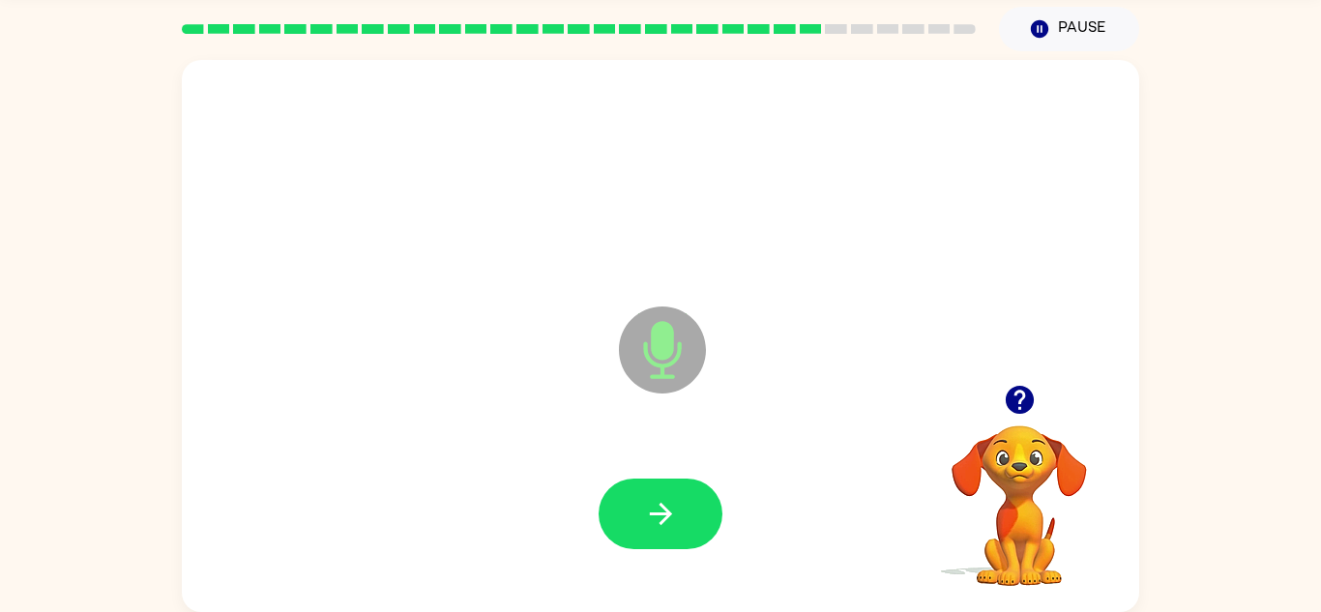
click at [645, 590] on div at bounding box center [660, 514] width 918 height 159
click at [642, 531] on button "button" at bounding box center [660, 514] width 124 height 71
click at [651, 537] on button "button" at bounding box center [660, 514] width 124 height 71
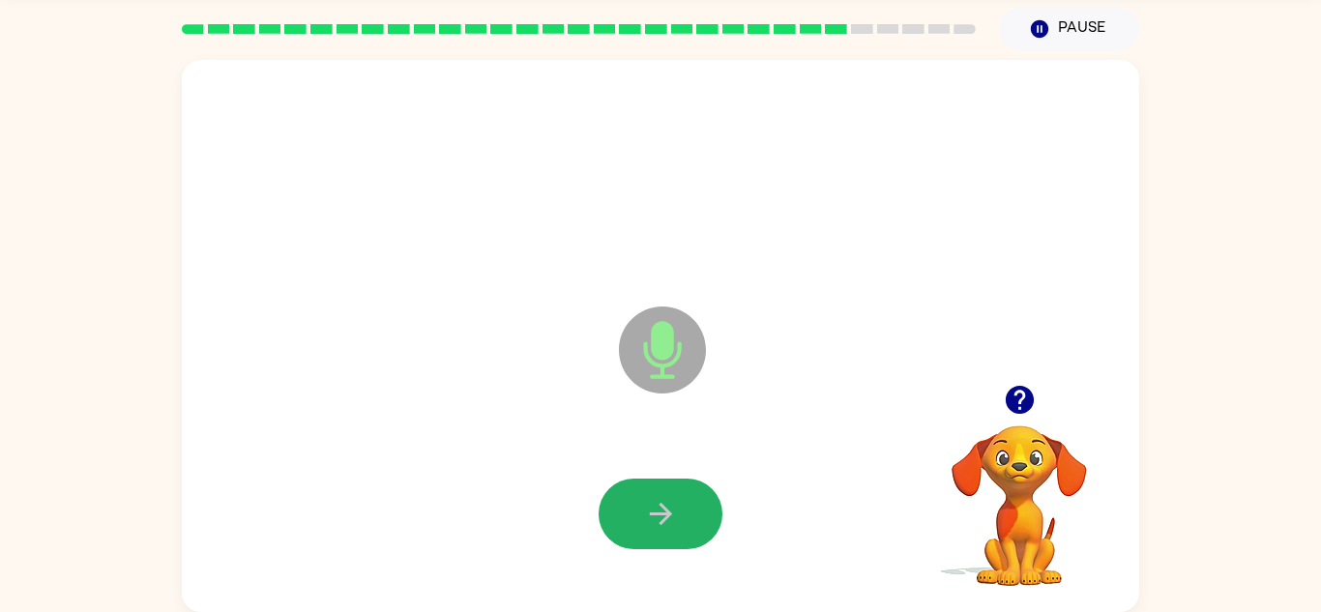
click at [651, 537] on button "button" at bounding box center [660, 514] width 124 height 71
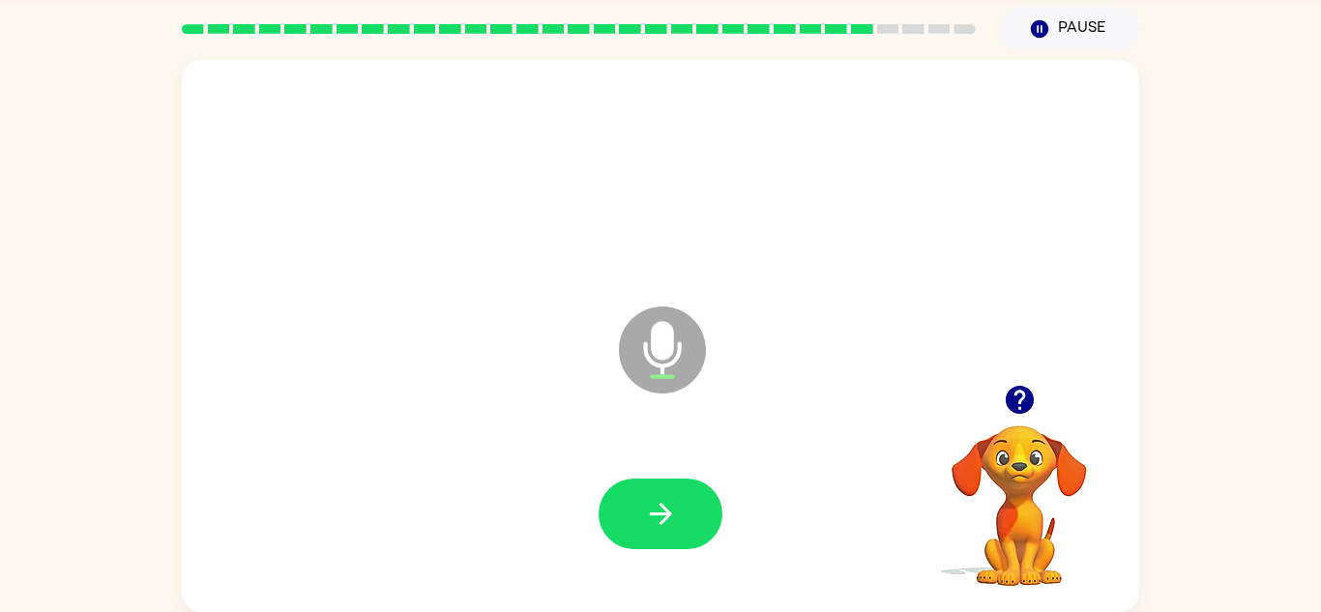
click at [651, 537] on button "button" at bounding box center [660, 514] width 124 height 71
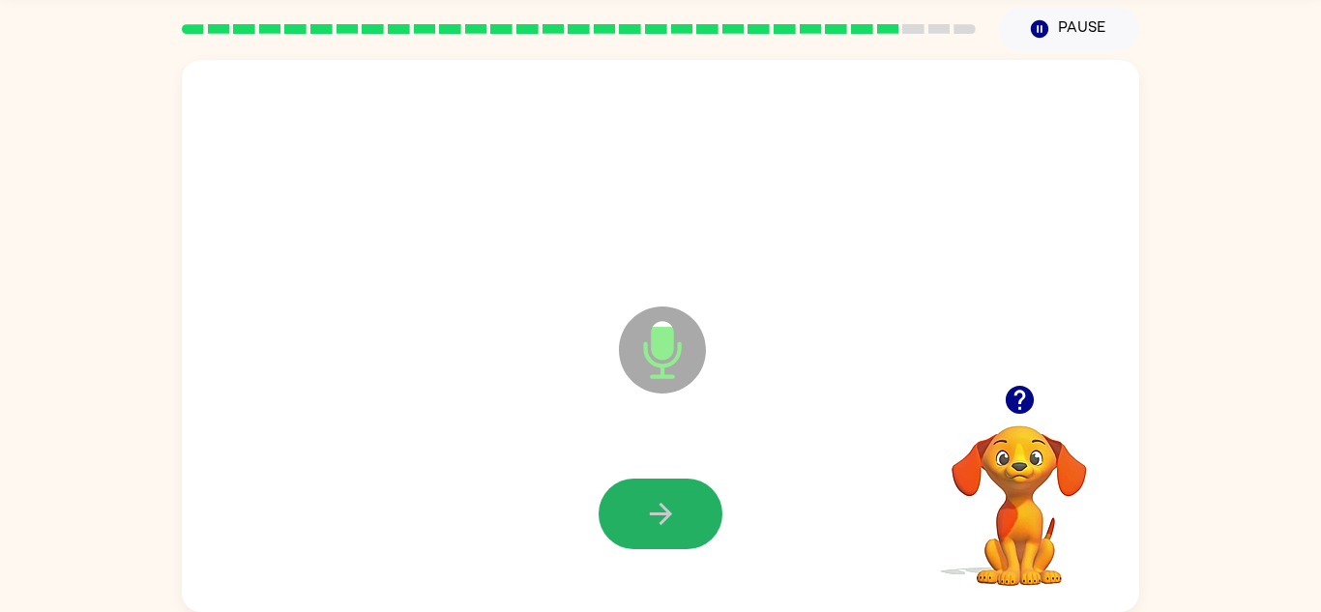
click at [651, 537] on button "button" at bounding box center [660, 514] width 124 height 71
click at [652, 540] on button "button" at bounding box center [660, 514] width 124 height 71
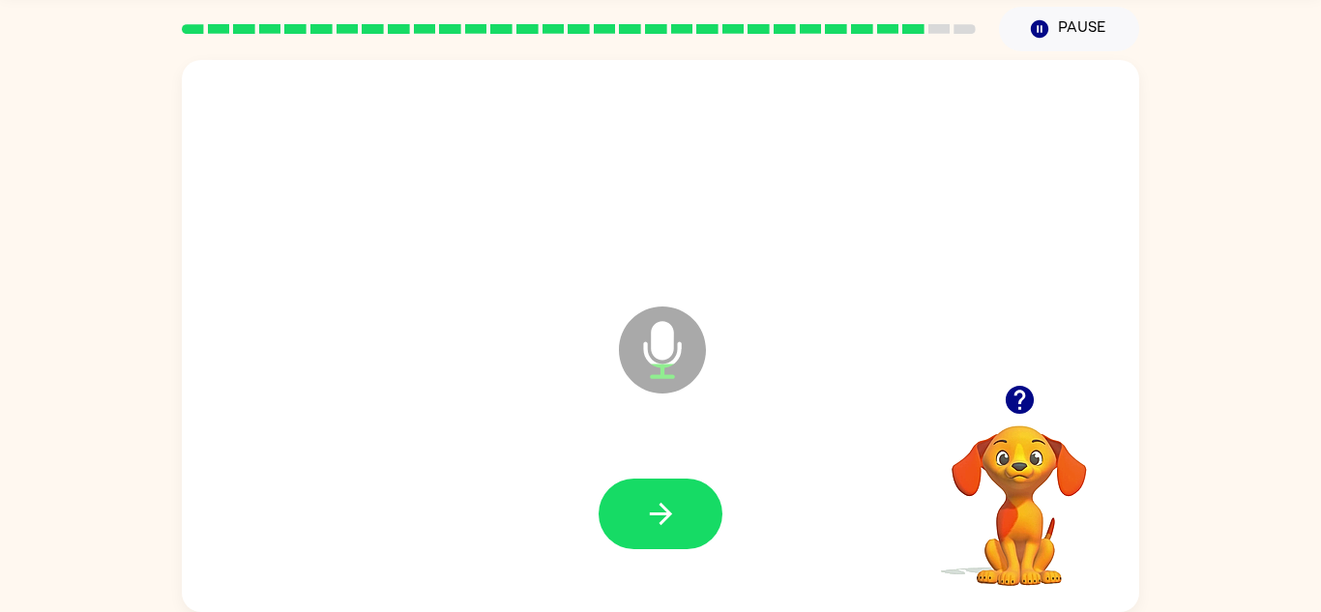
click at [652, 540] on button "button" at bounding box center [660, 514] width 124 height 71
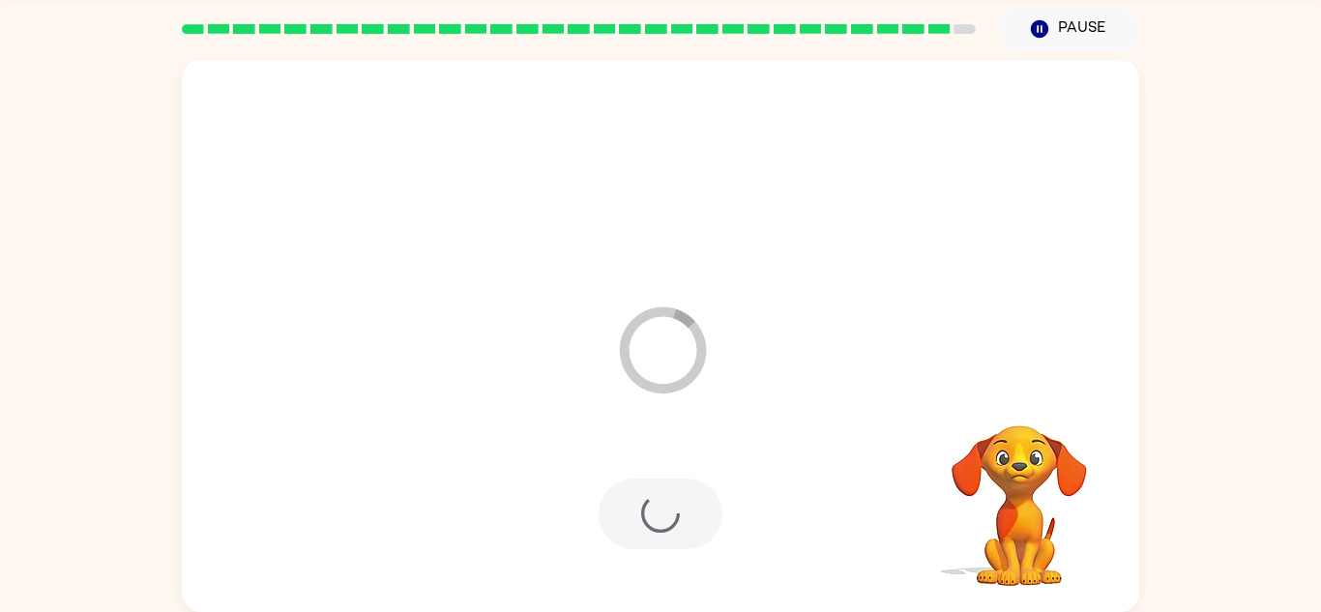
scroll to position [33, 0]
